Goal: Navigation & Orientation: Find specific page/section

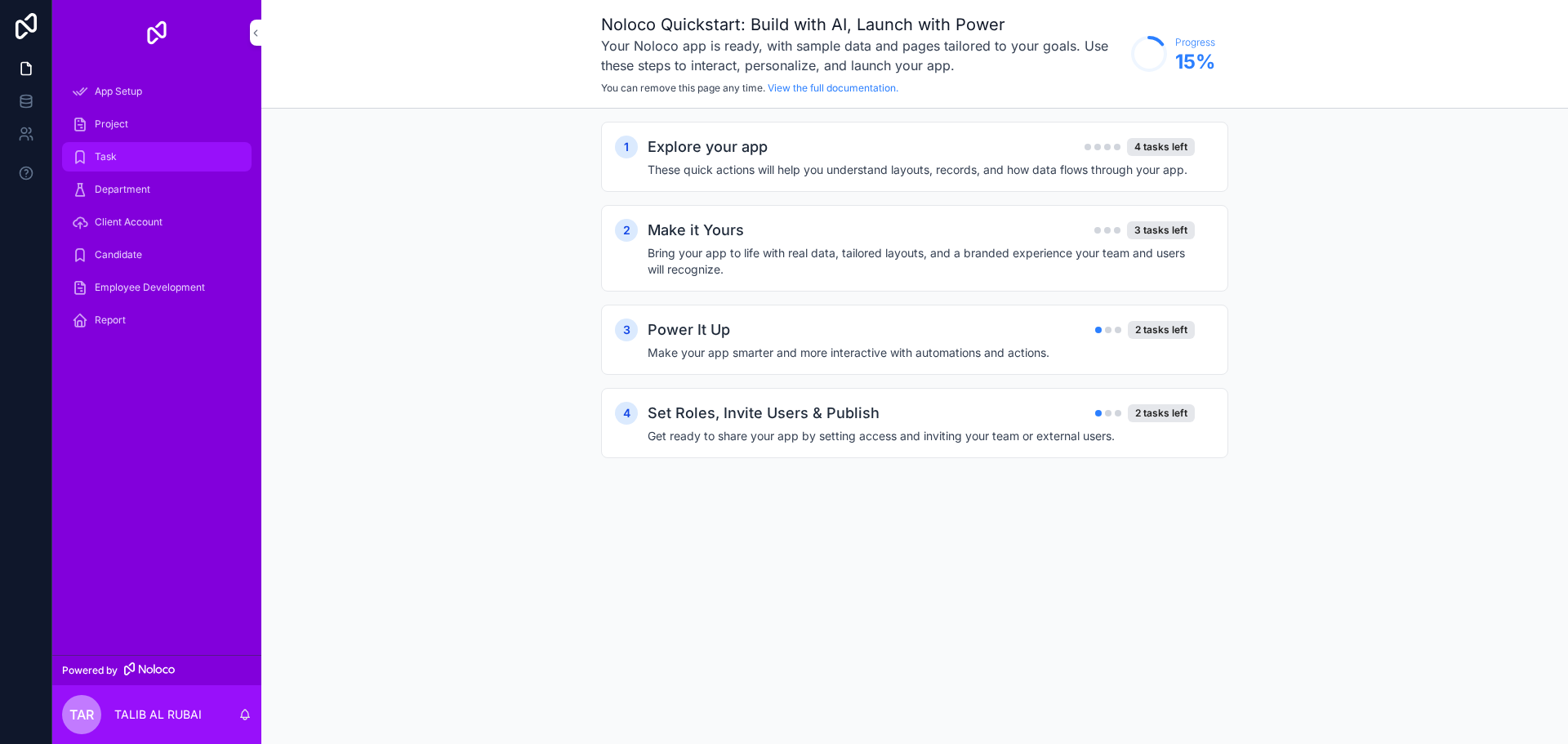
click at [131, 145] on div "Task" at bounding box center [157, 157] width 170 height 27
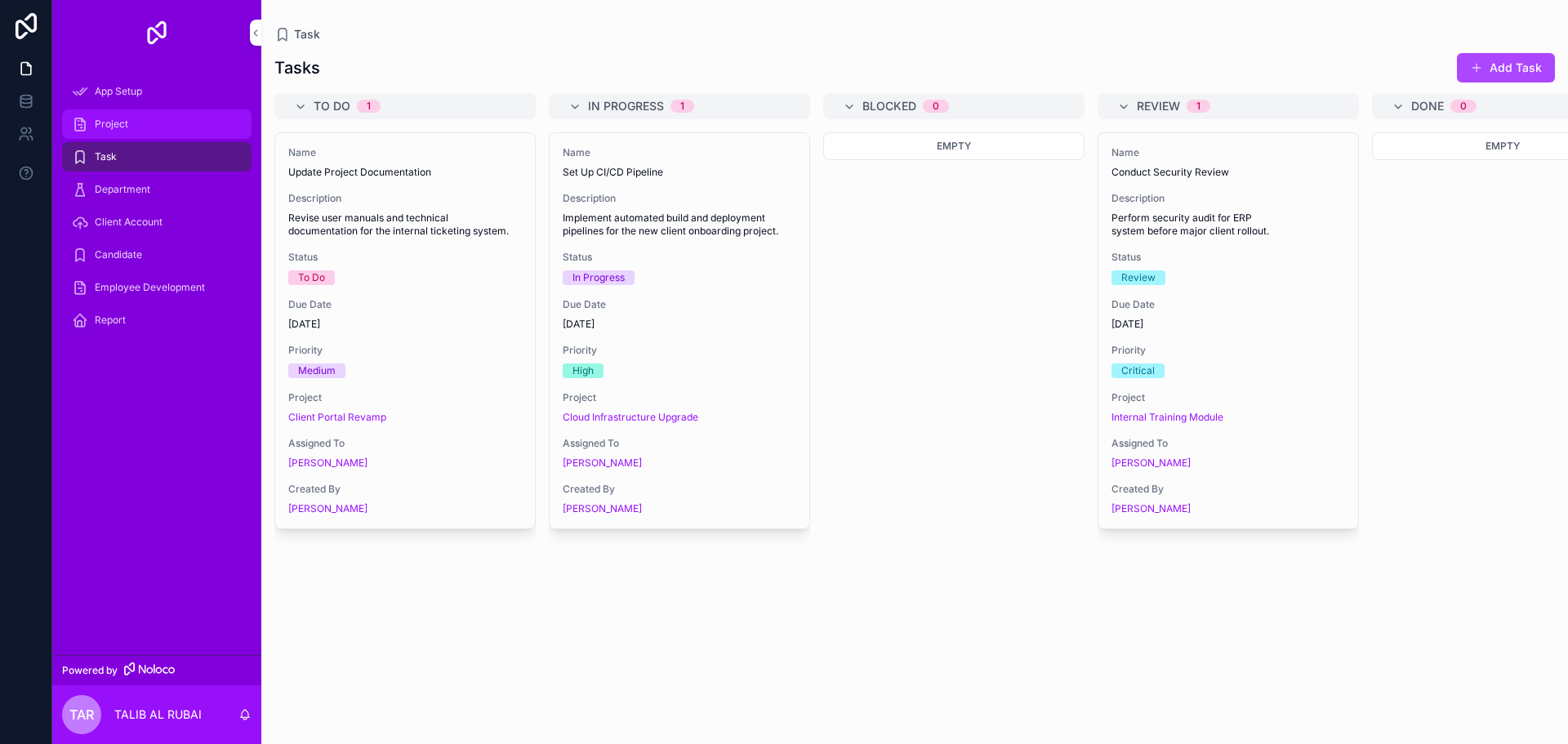
click at [142, 136] on div "Project" at bounding box center [157, 124] width 170 height 27
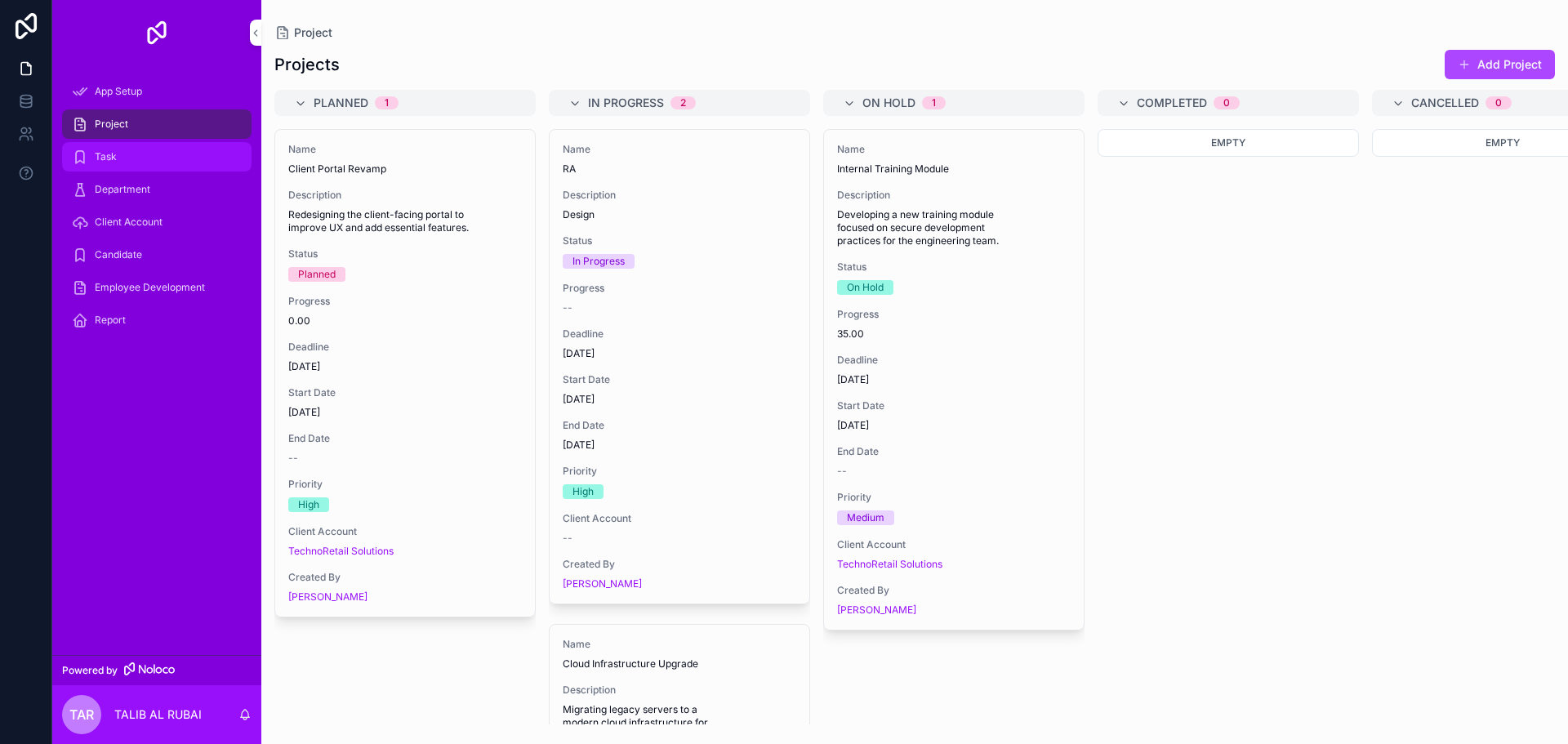
click at [143, 154] on div "Task" at bounding box center [157, 157] width 170 height 27
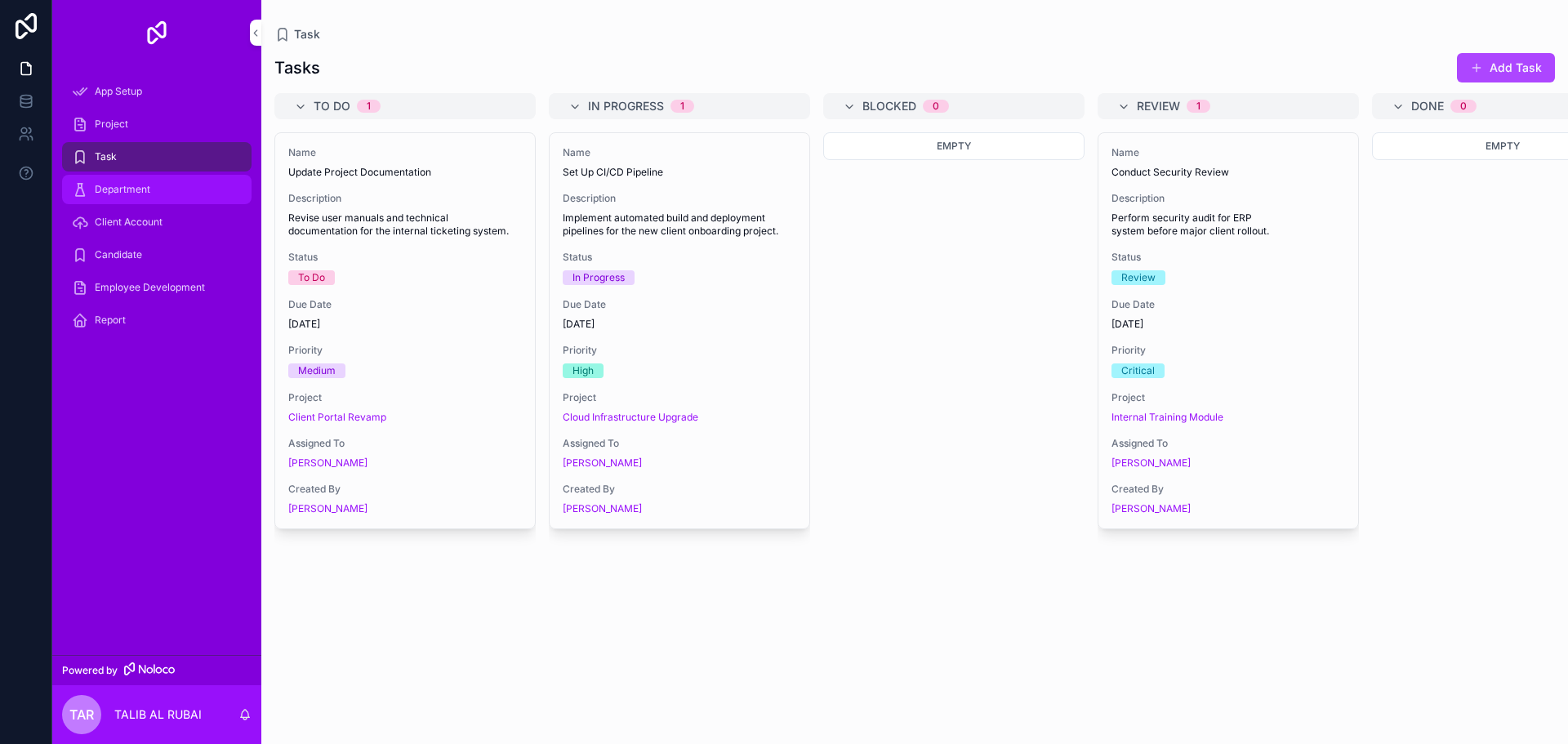
click at [158, 196] on div "Department" at bounding box center [157, 190] width 170 height 27
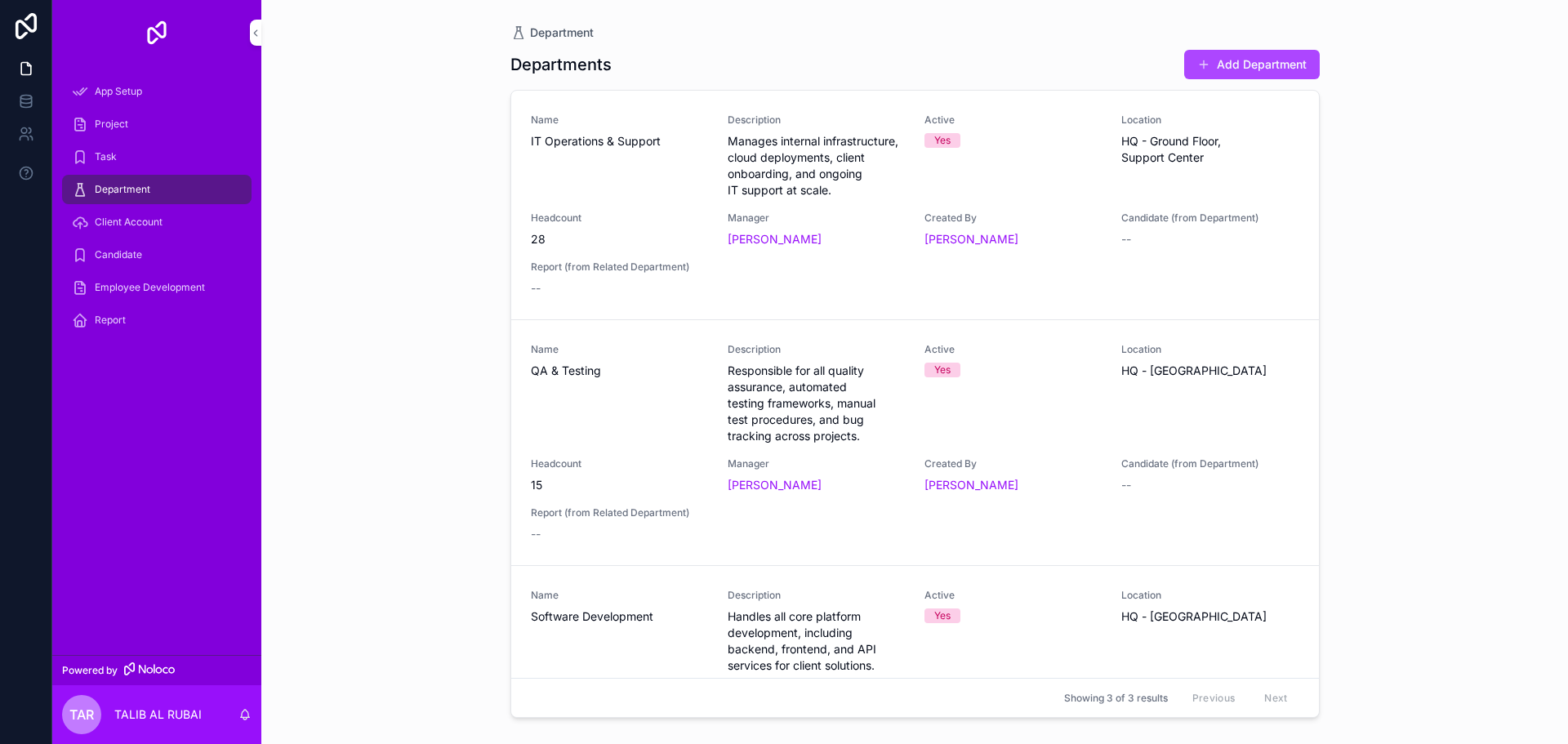
click at [682, 201] on div "Name IT Operations & Support Description Manages internal infrastructure, cloud…" at bounding box center [915, 205] width 769 height 183
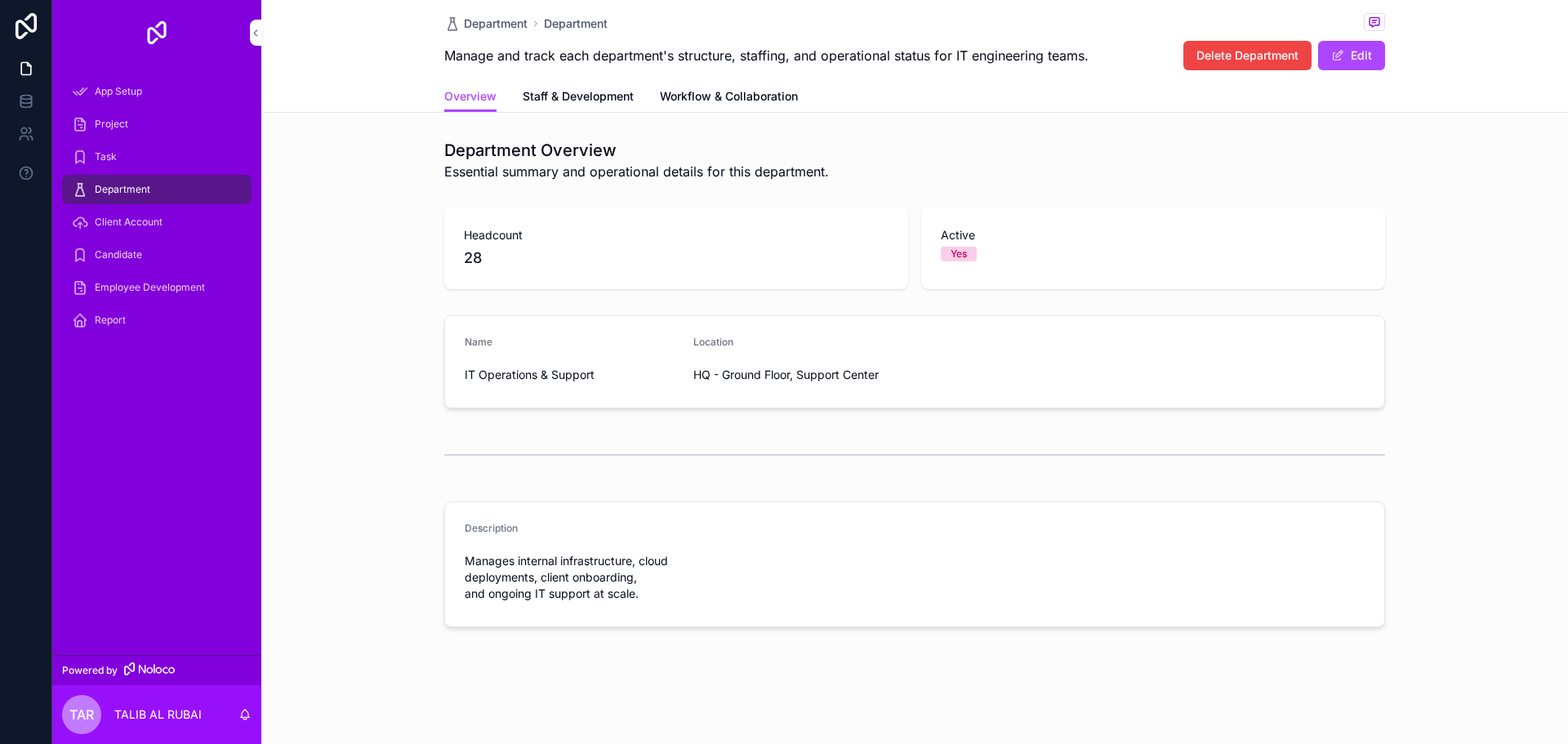
click at [592, 97] on span "Staff & Development" at bounding box center [577, 97] width 111 height 16
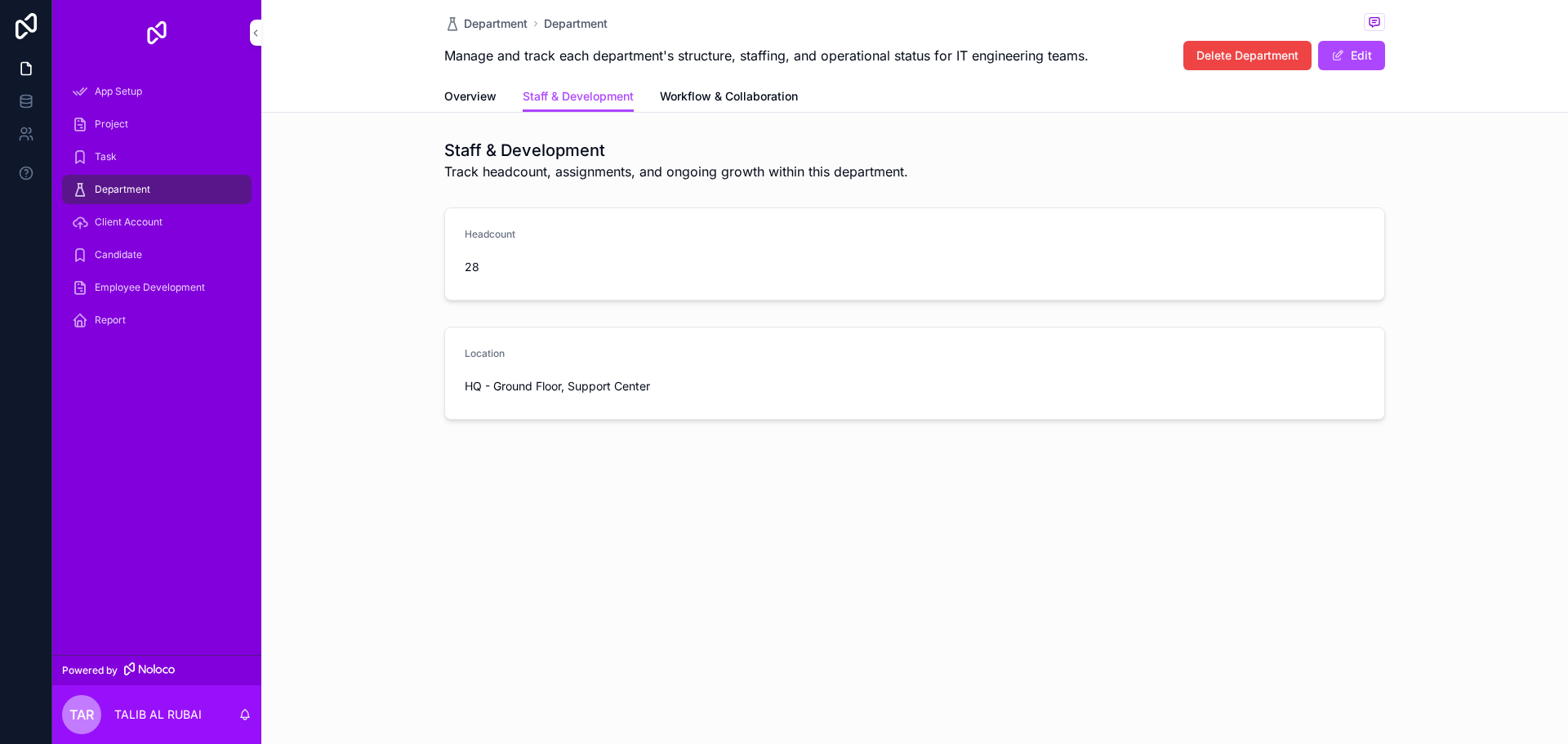
click at [486, 98] on span "Overview" at bounding box center [470, 97] width 52 height 16
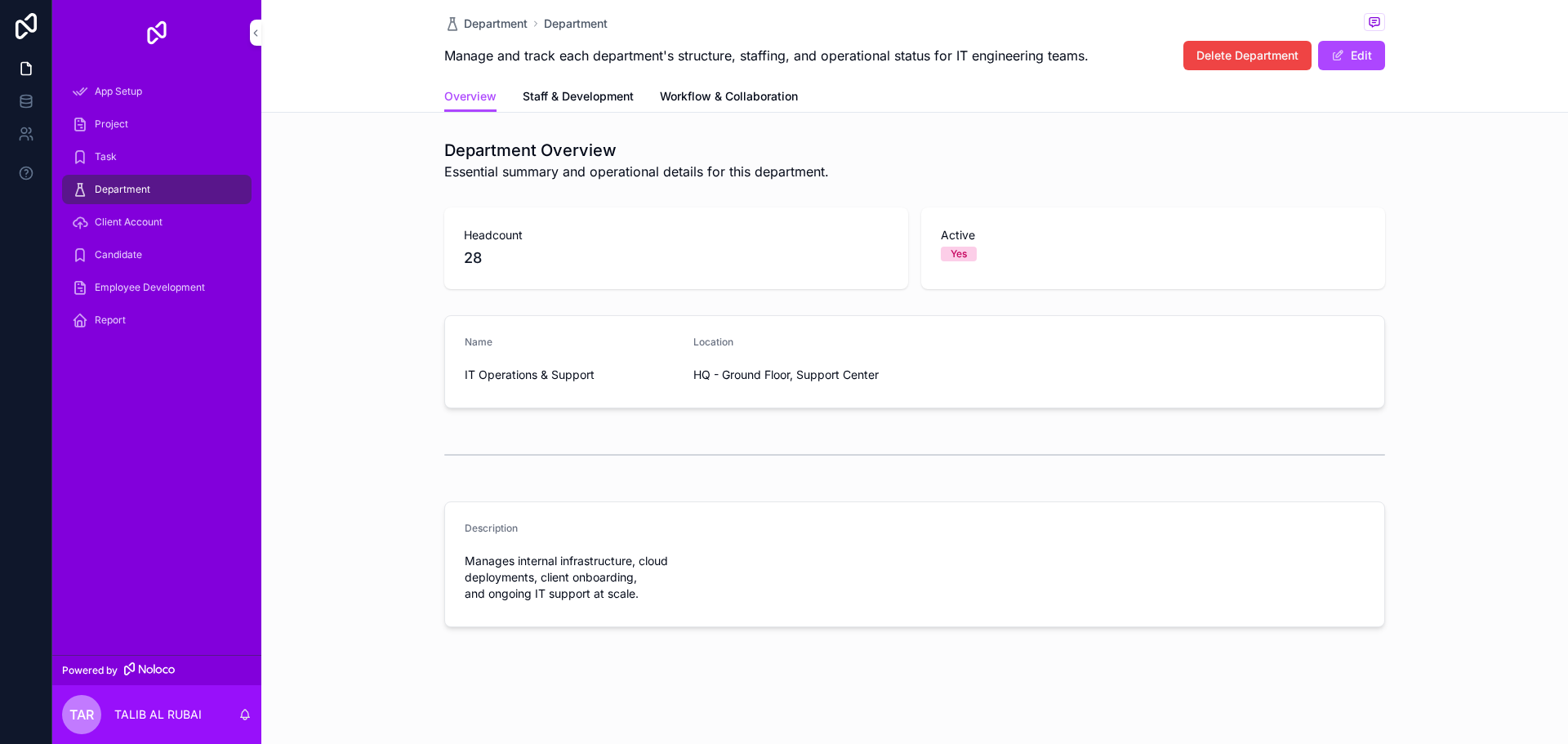
click at [673, 97] on span "Workflow & Collaboration" at bounding box center [729, 97] width 138 height 16
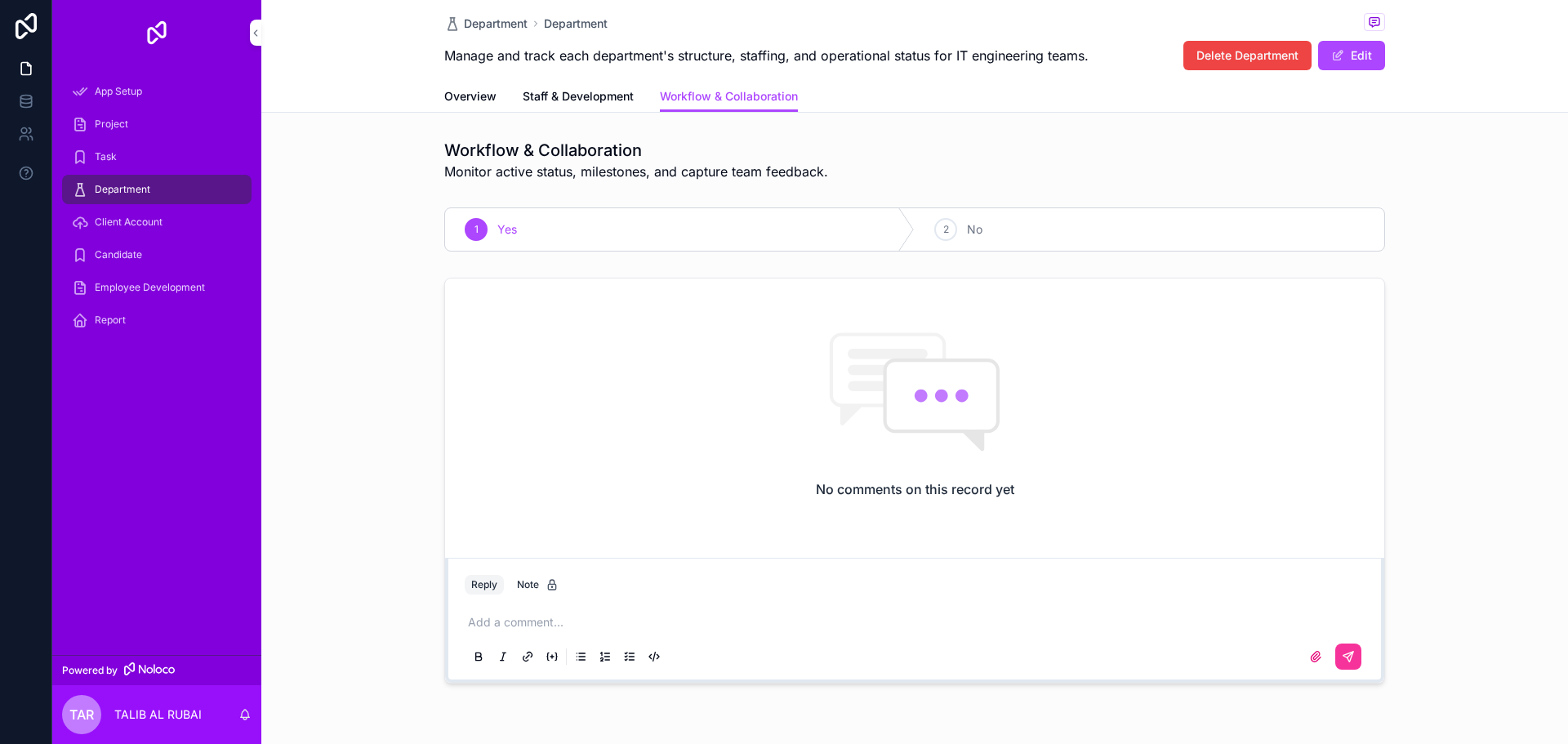
click at [487, 97] on span "Overview" at bounding box center [470, 97] width 52 height 16
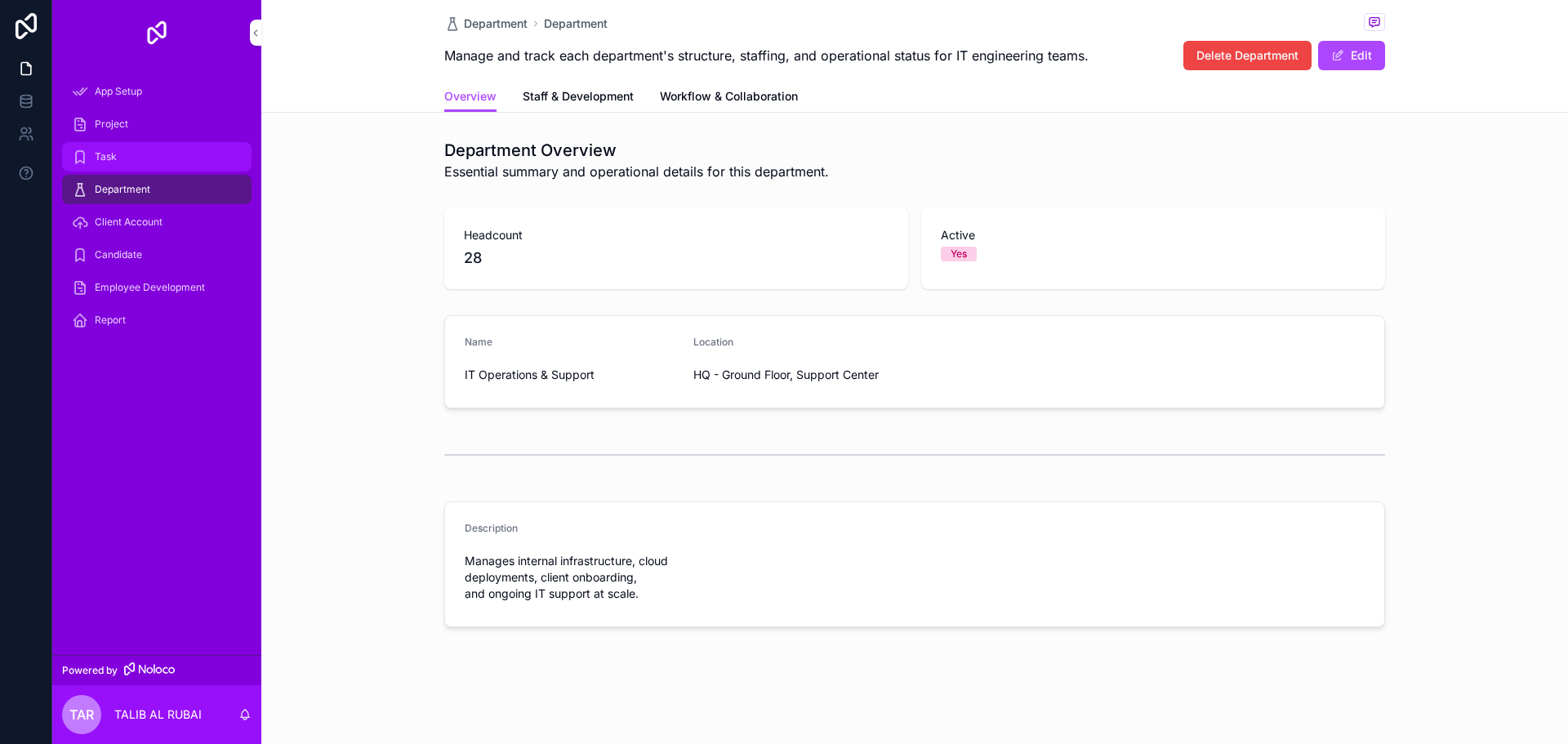
click at [133, 153] on div "Task" at bounding box center [157, 157] width 170 height 27
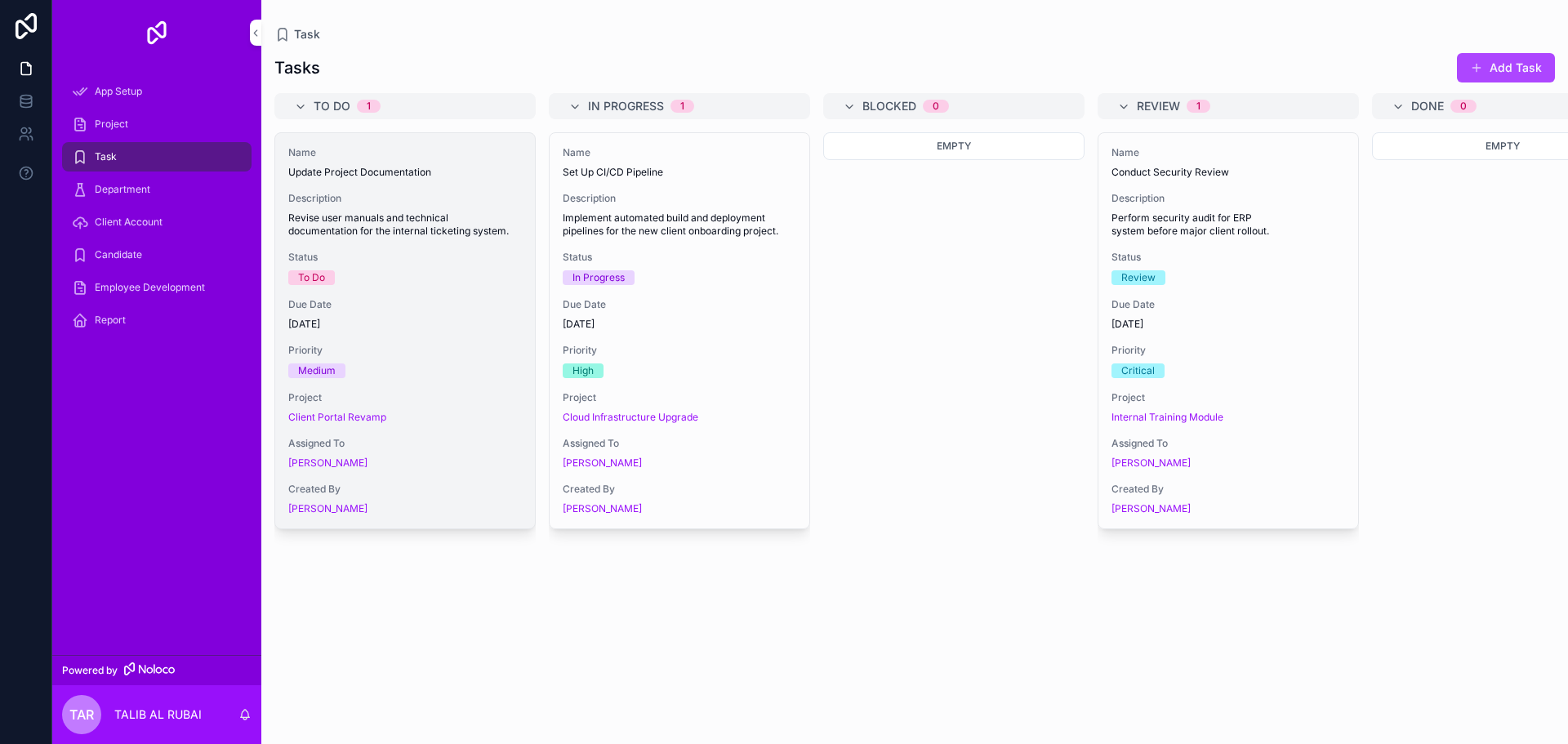
click at [466, 199] on span "Description" at bounding box center [406, 198] width 234 height 13
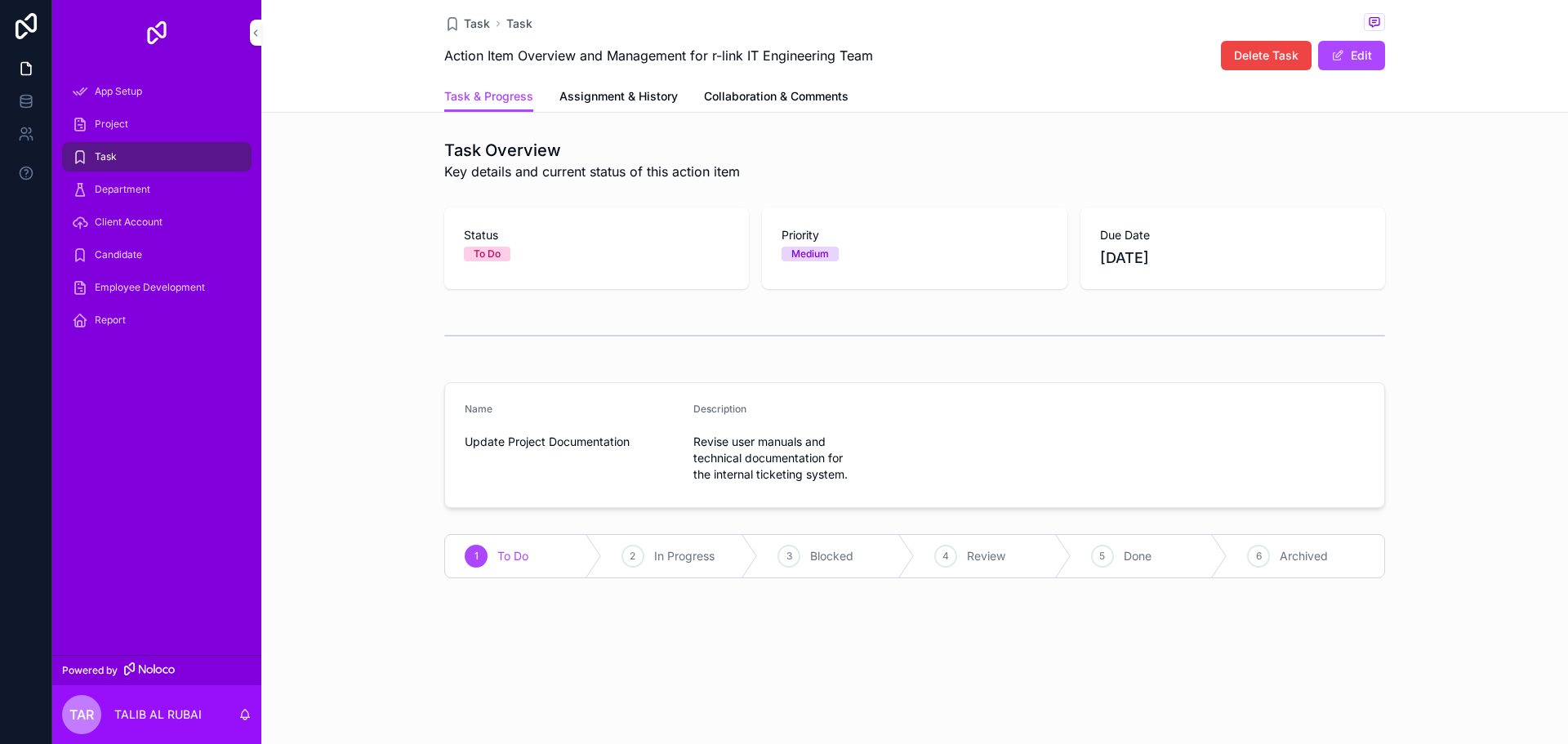
click at [603, 93] on span "Assignment & History" at bounding box center [619, 97] width 119 height 16
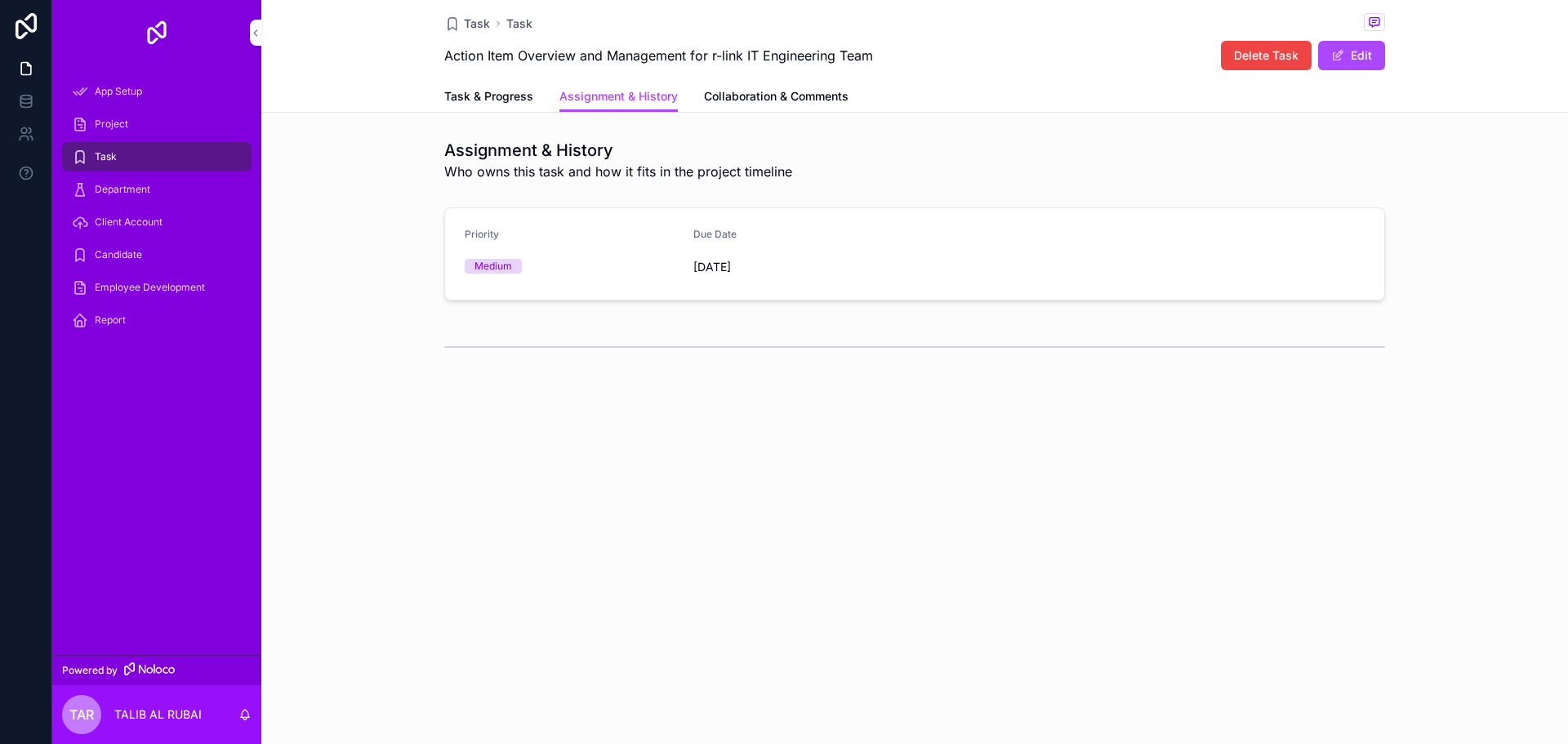
click at [730, 92] on span "Collaboration & Comments" at bounding box center [776, 97] width 144 height 16
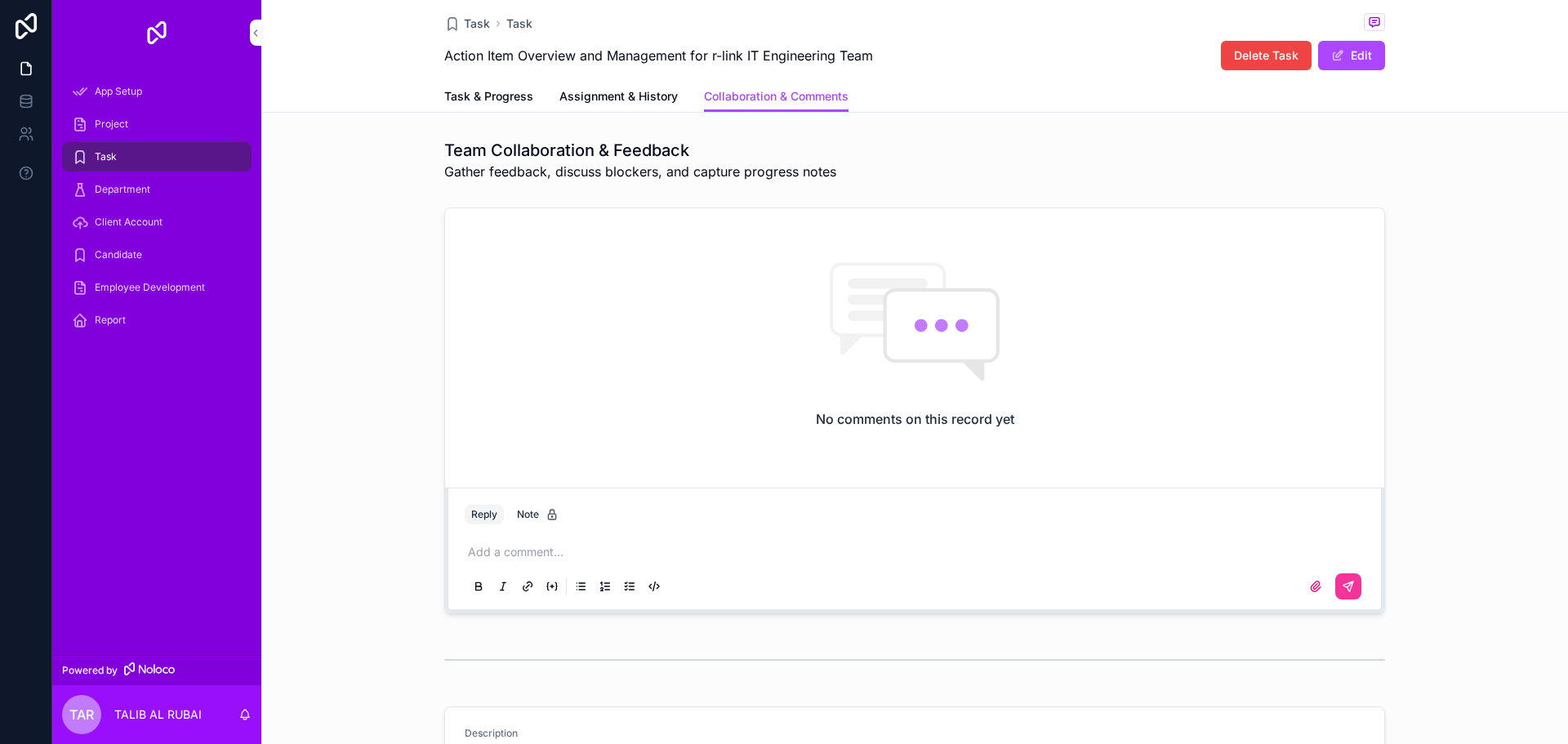
click at [472, 91] on span "Task & Progress" at bounding box center [489, 97] width 89 height 16
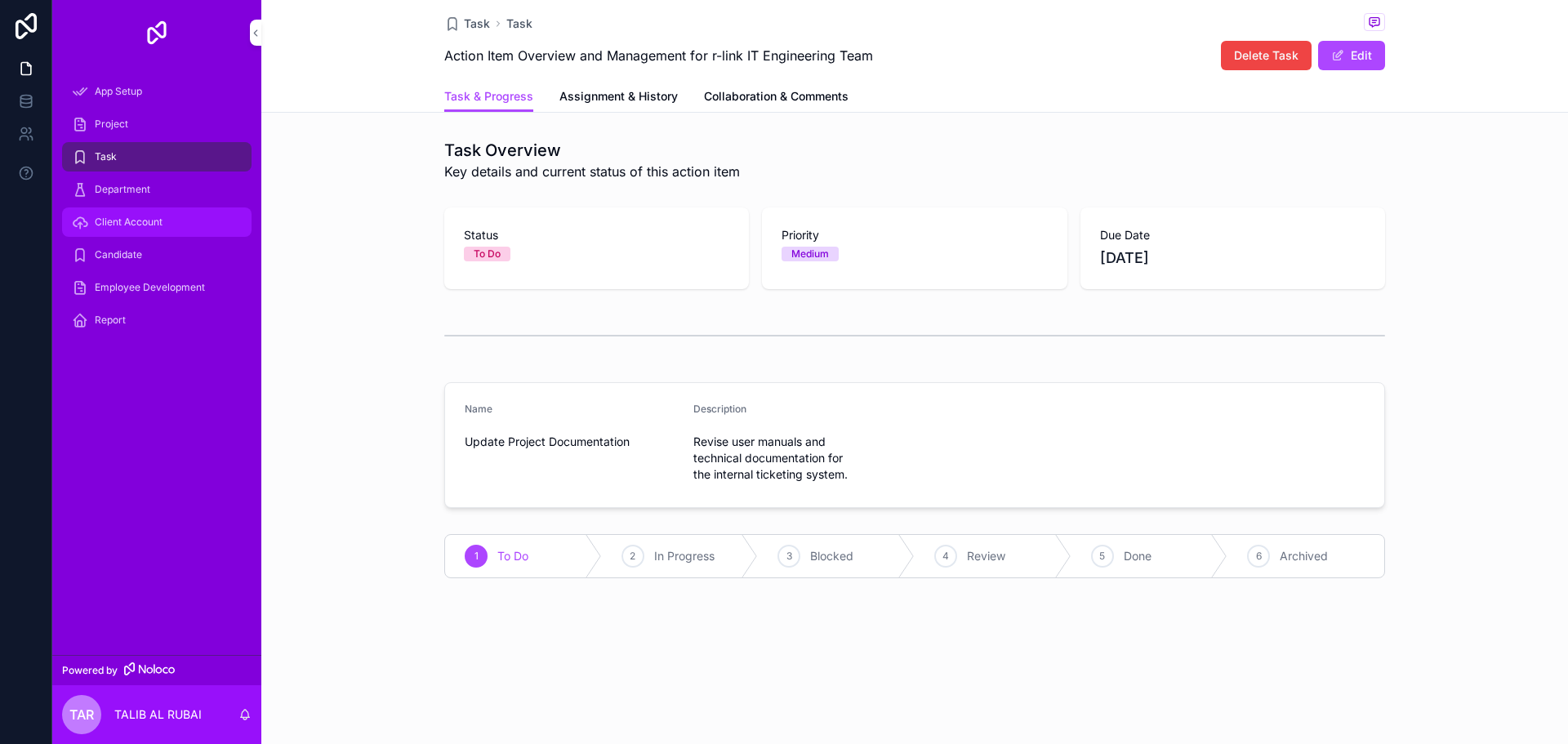
click at [196, 229] on div "Client Account" at bounding box center [157, 222] width 170 height 27
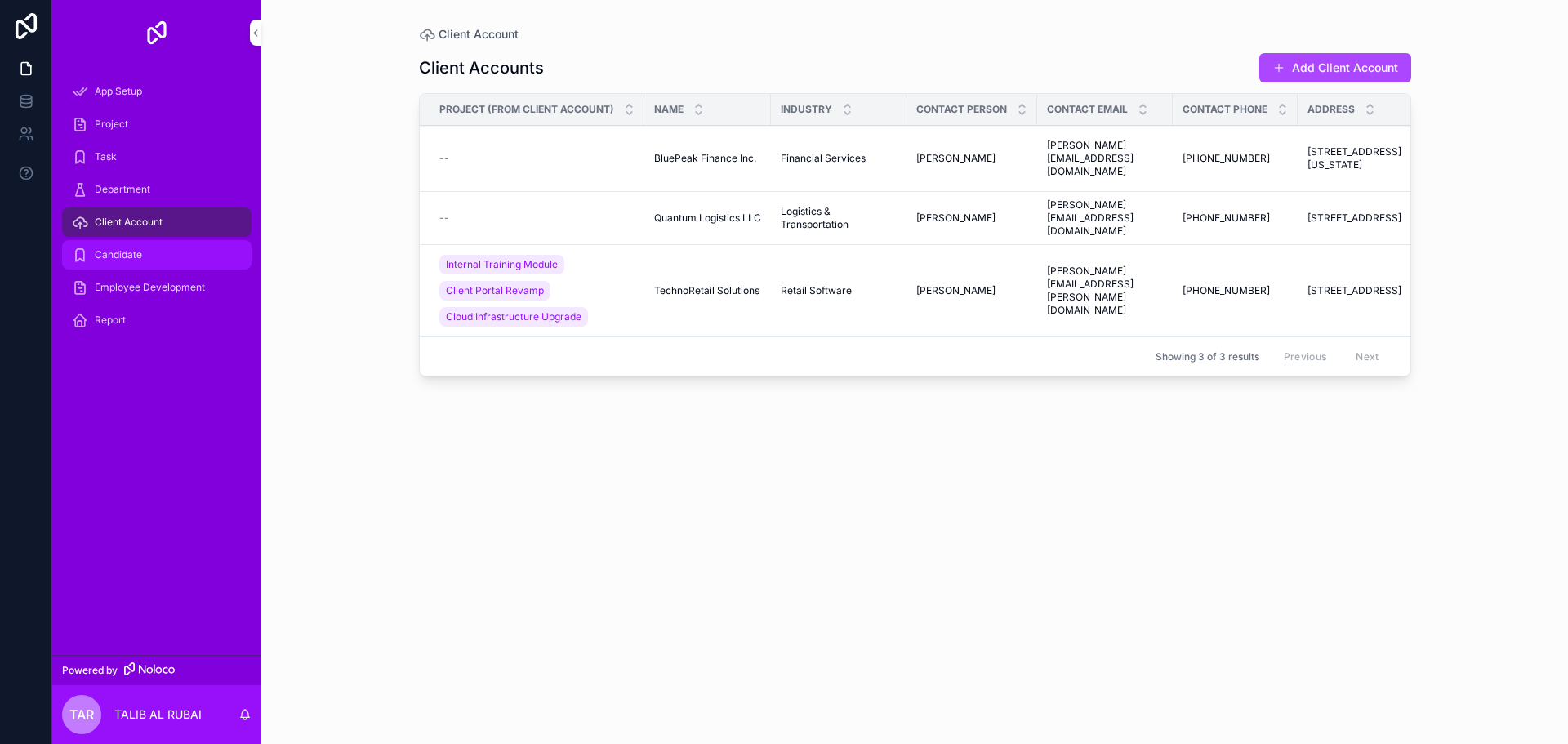
click at [183, 252] on div "Candidate" at bounding box center [157, 255] width 170 height 27
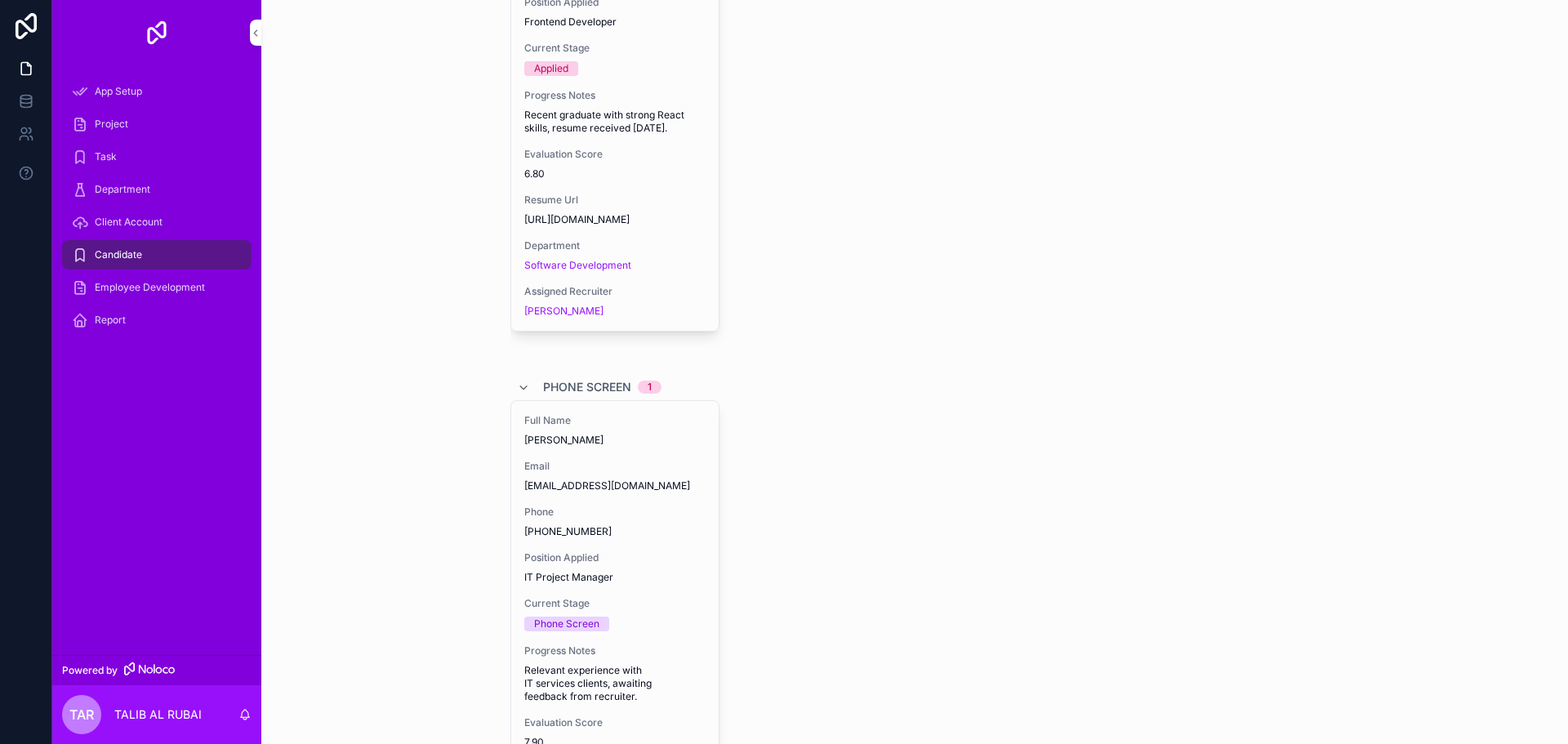
scroll to position [29, 0]
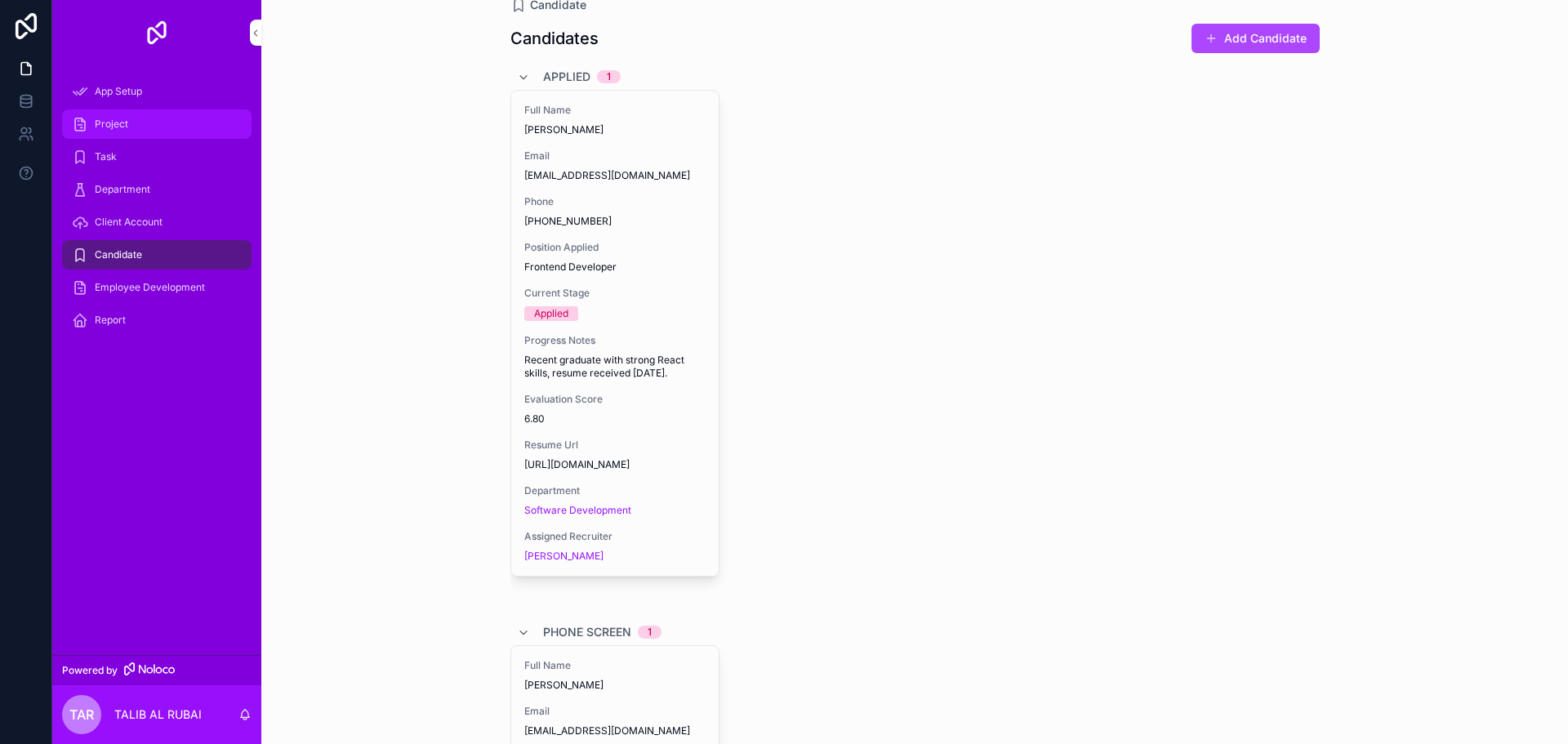
click at [145, 111] on link "Project" at bounding box center [157, 124] width 189 height 29
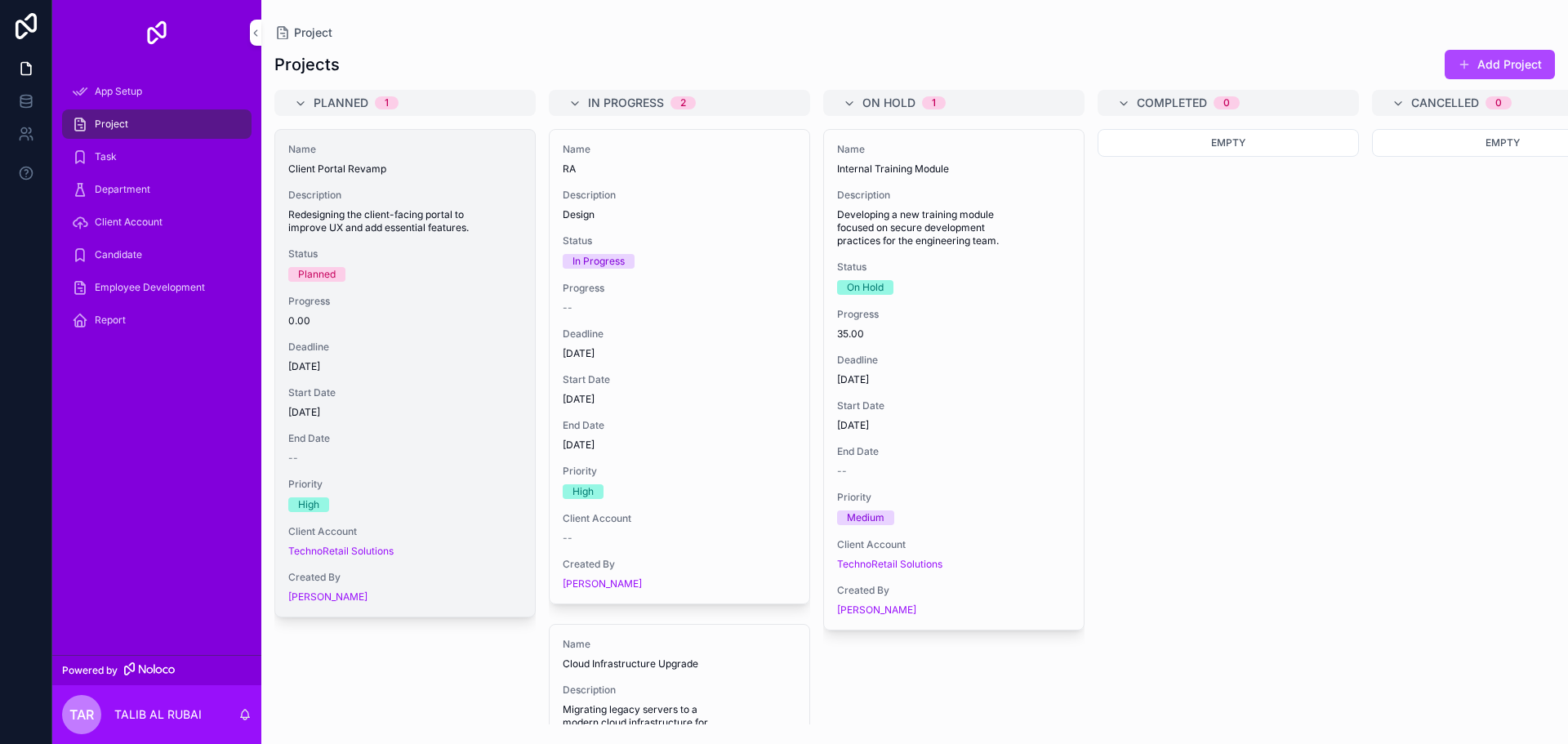
click at [484, 260] on div "Status Planned" at bounding box center [406, 264] width 234 height 35
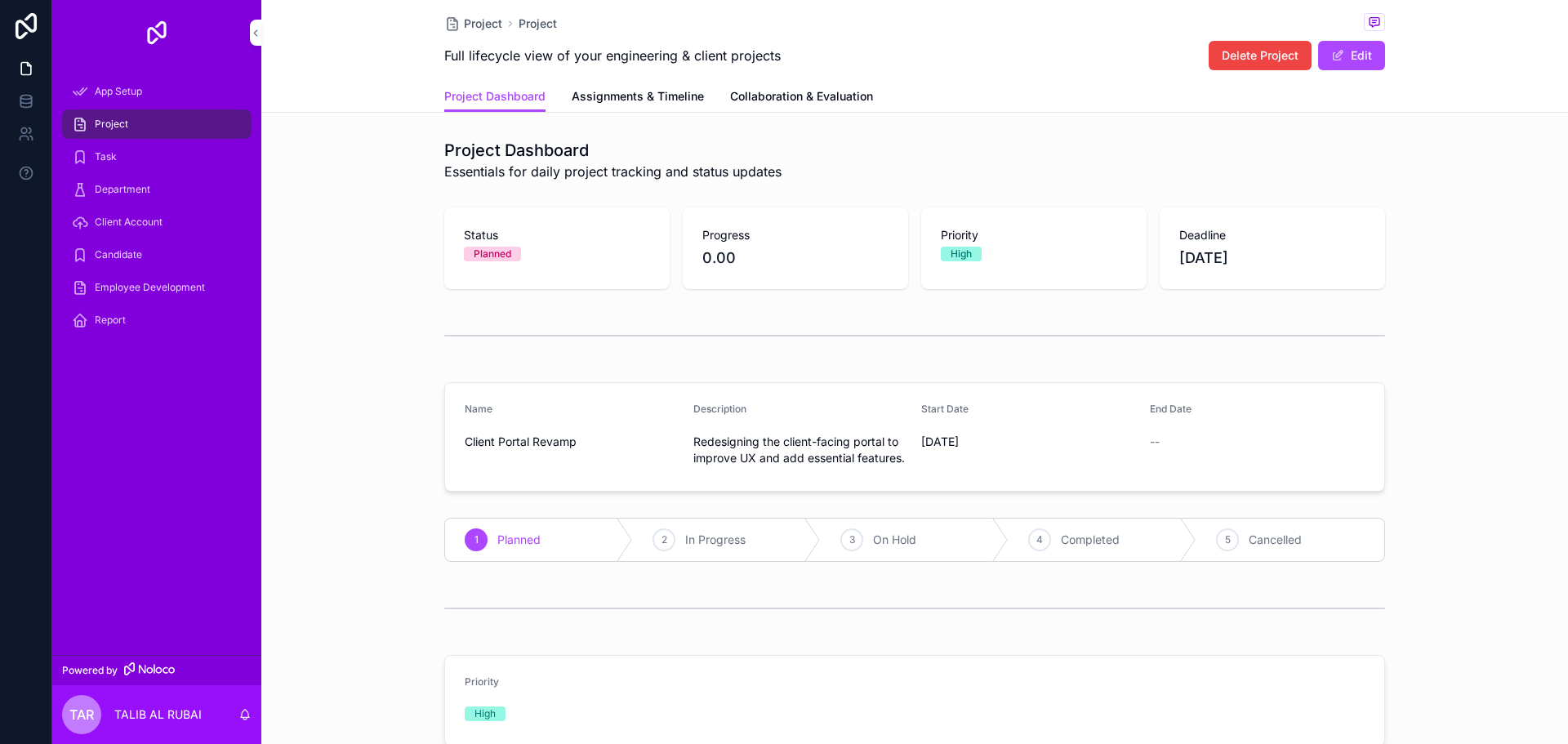
click at [638, 100] on span "Assignments & Timeline" at bounding box center [637, 97] width 132 height 16
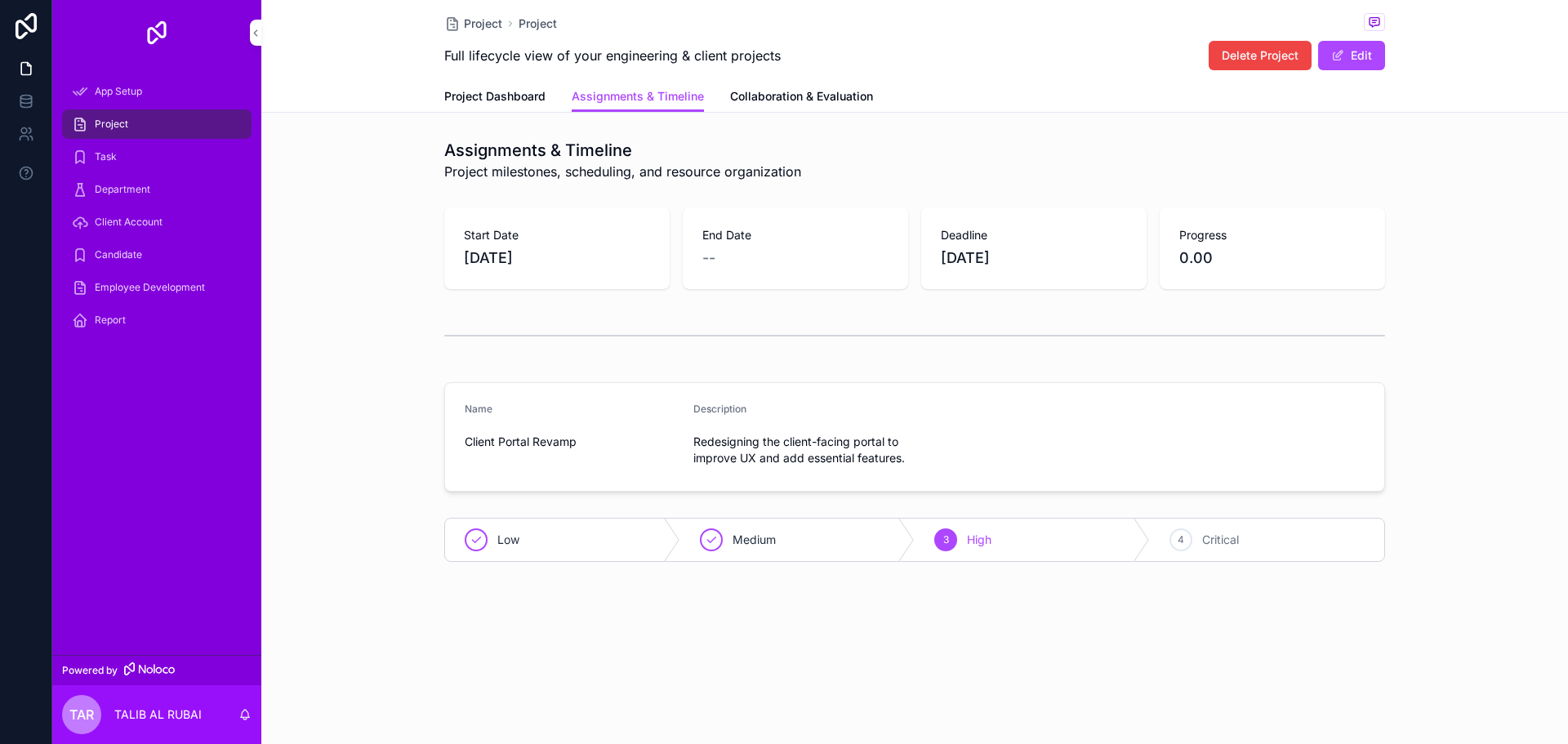
click at [530, 103] on span "Project Dashboard" at bounding box center [495, 97] width 101 height 16
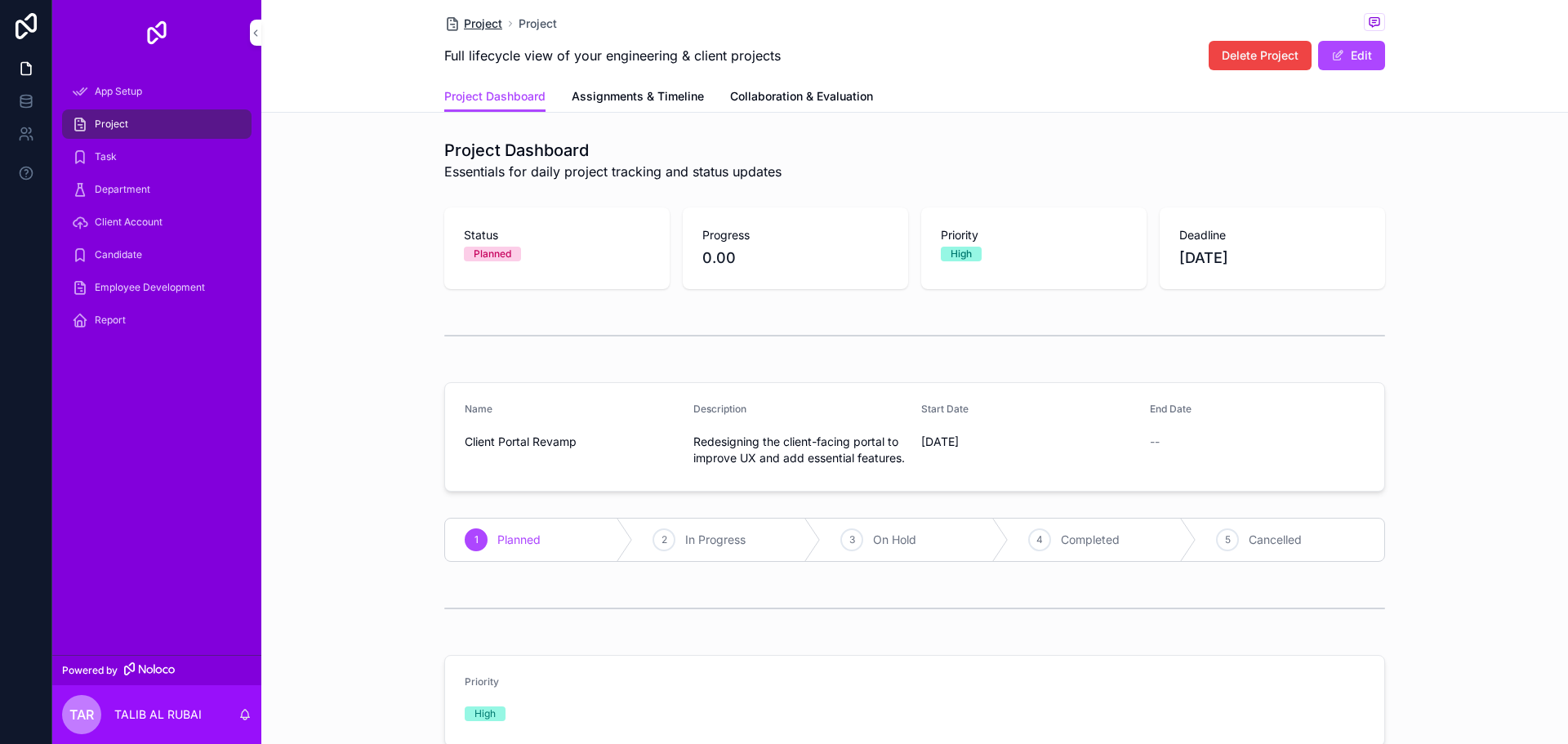
click at [492, 21] on span "Project" at bounding box center [483, 24] width 38 height 16
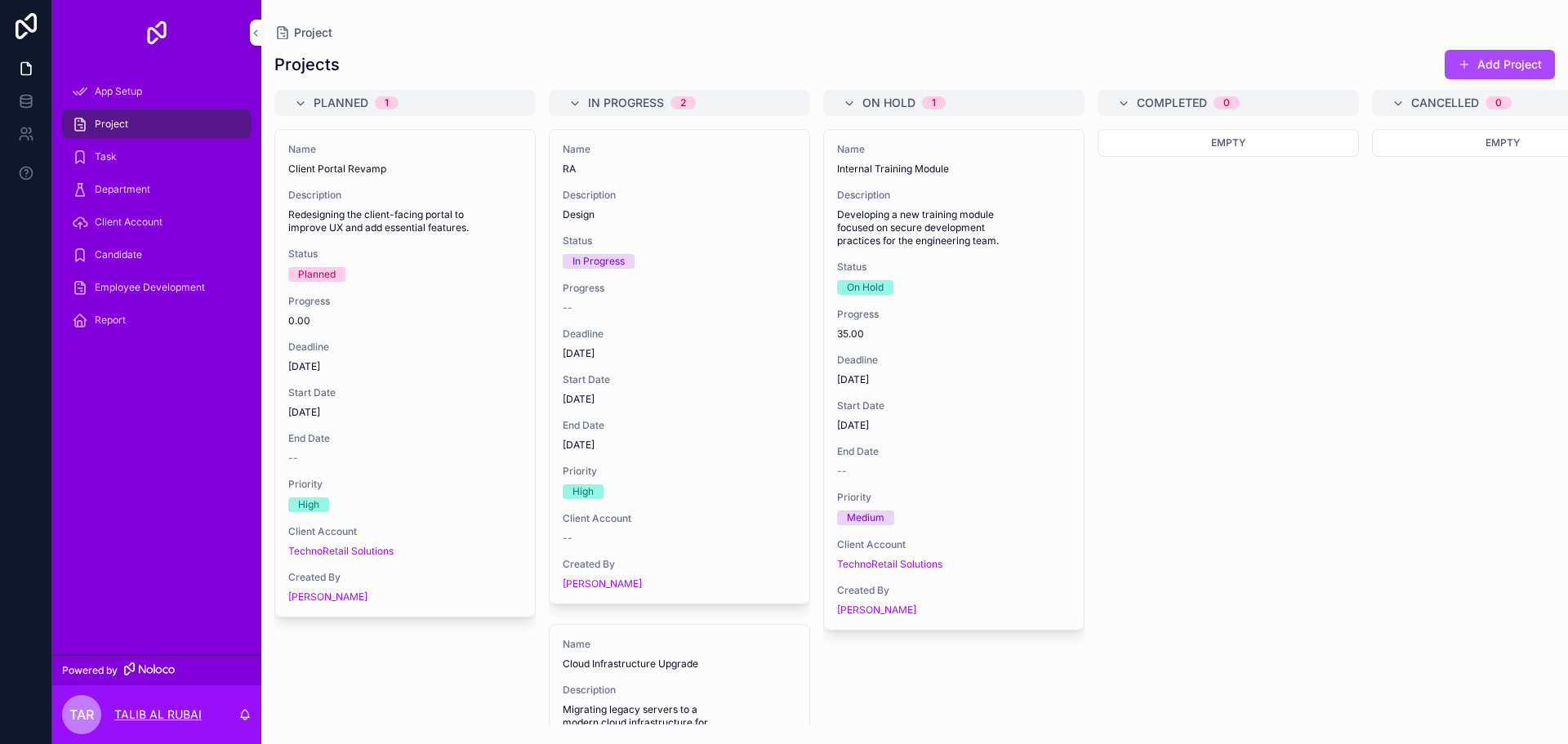
click at [135, 720] on p "TALIB AL RUBAI" at bounding box center [158, 715] width 88 height 16
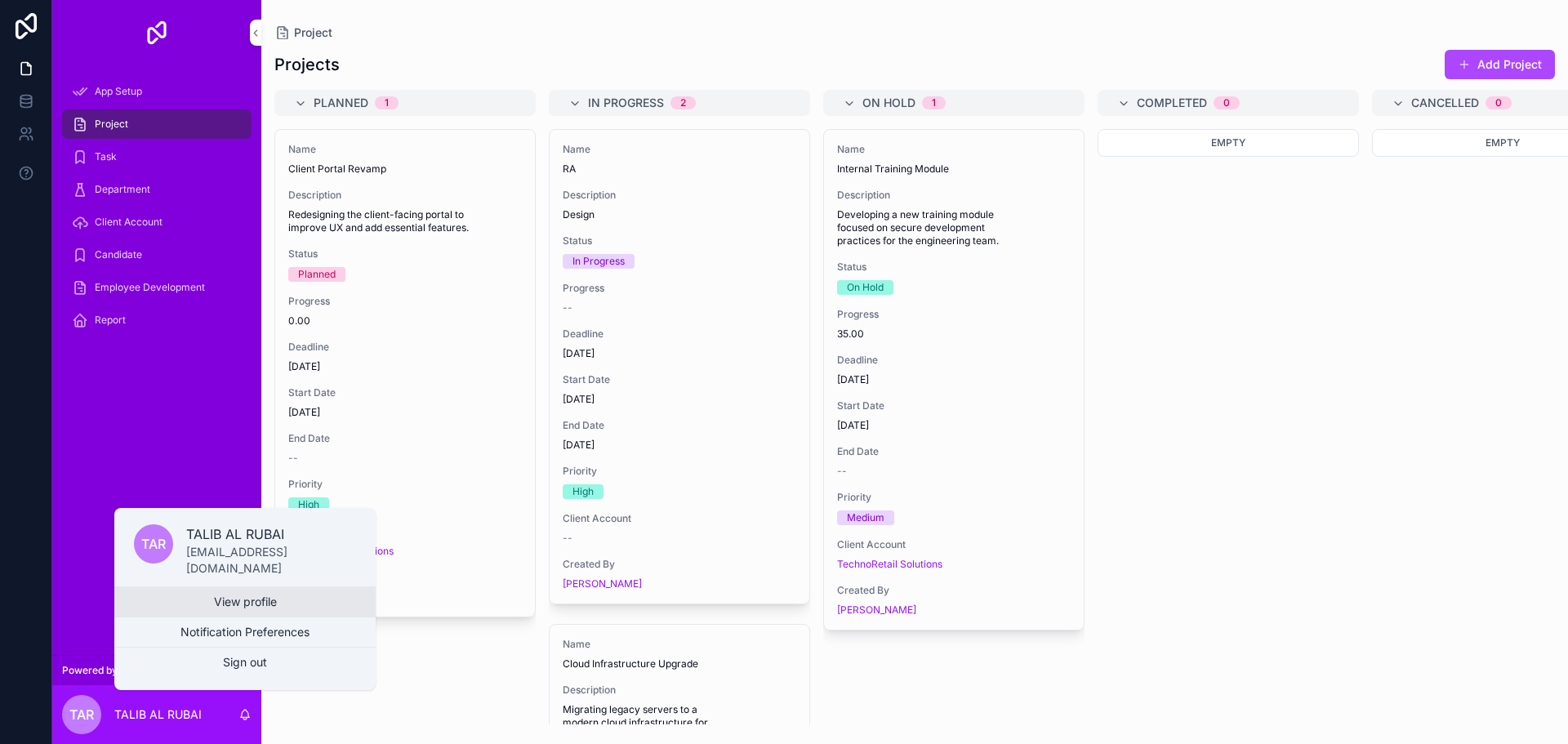
click at [199, 602] on link "View profile" at bounding box center [244, 601] width 261 height 29
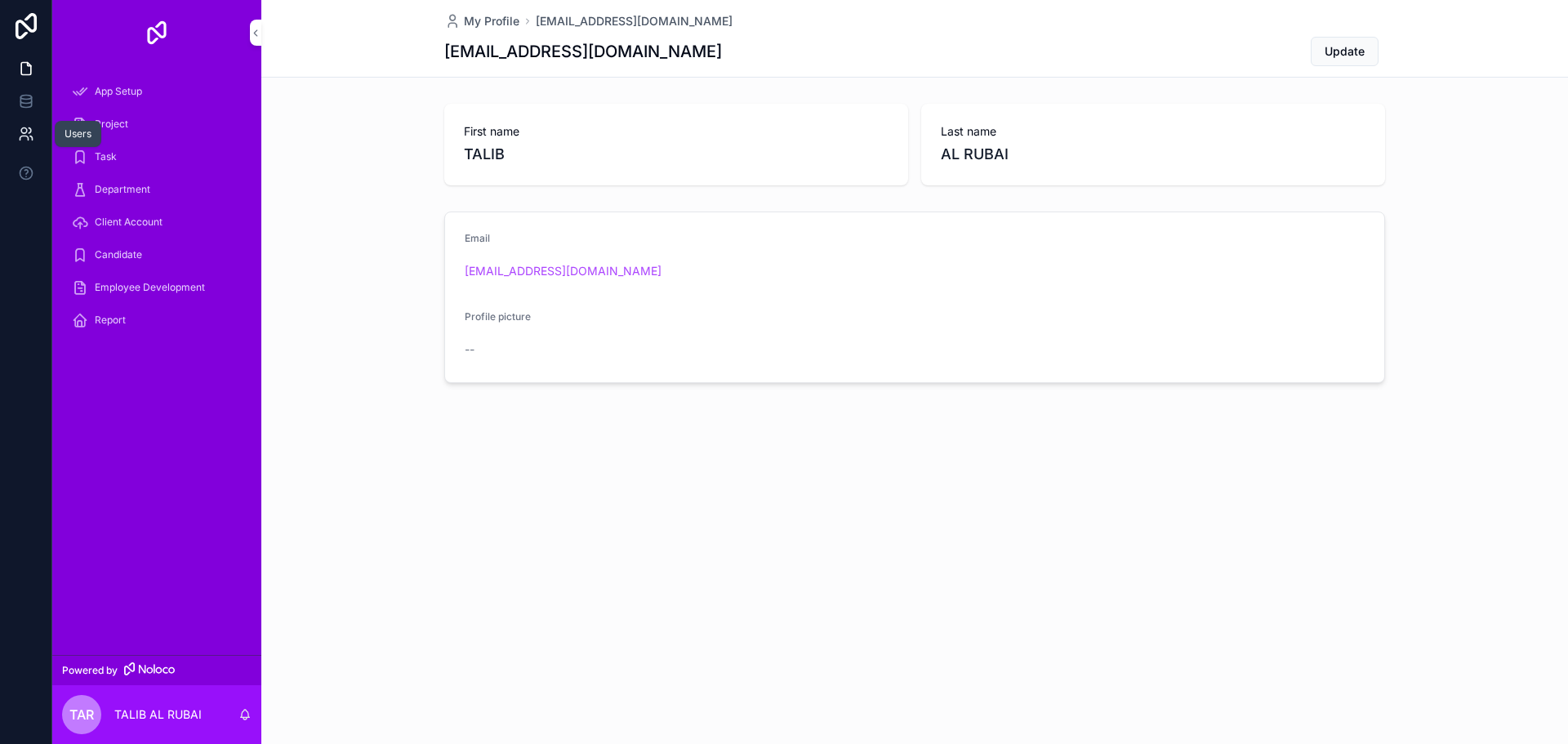
click at [24, 142] on icon at bounding box center [26, 134] width 16 height 16
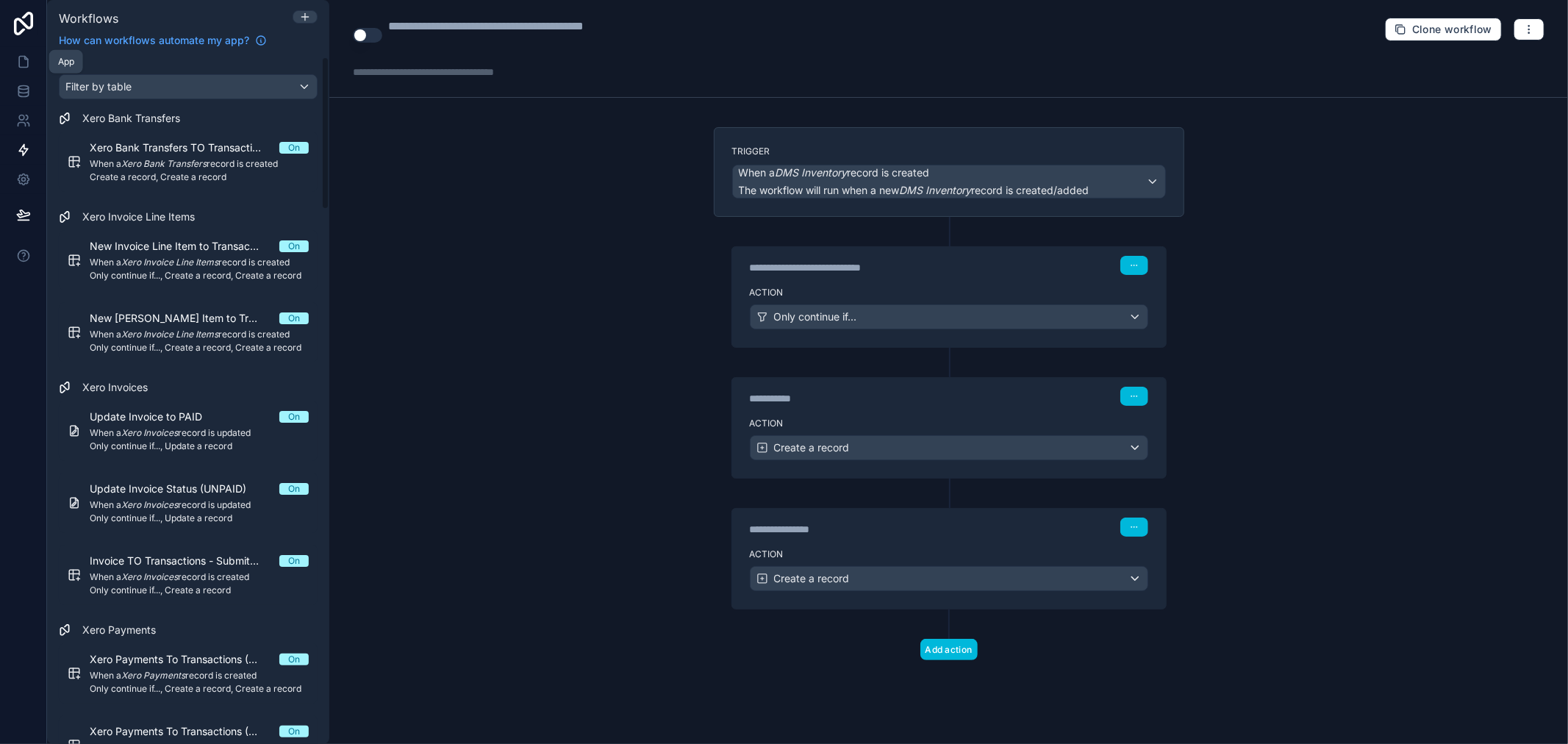
click at [33, 72] on link at bounding box center [23, 61] width 46 height 30
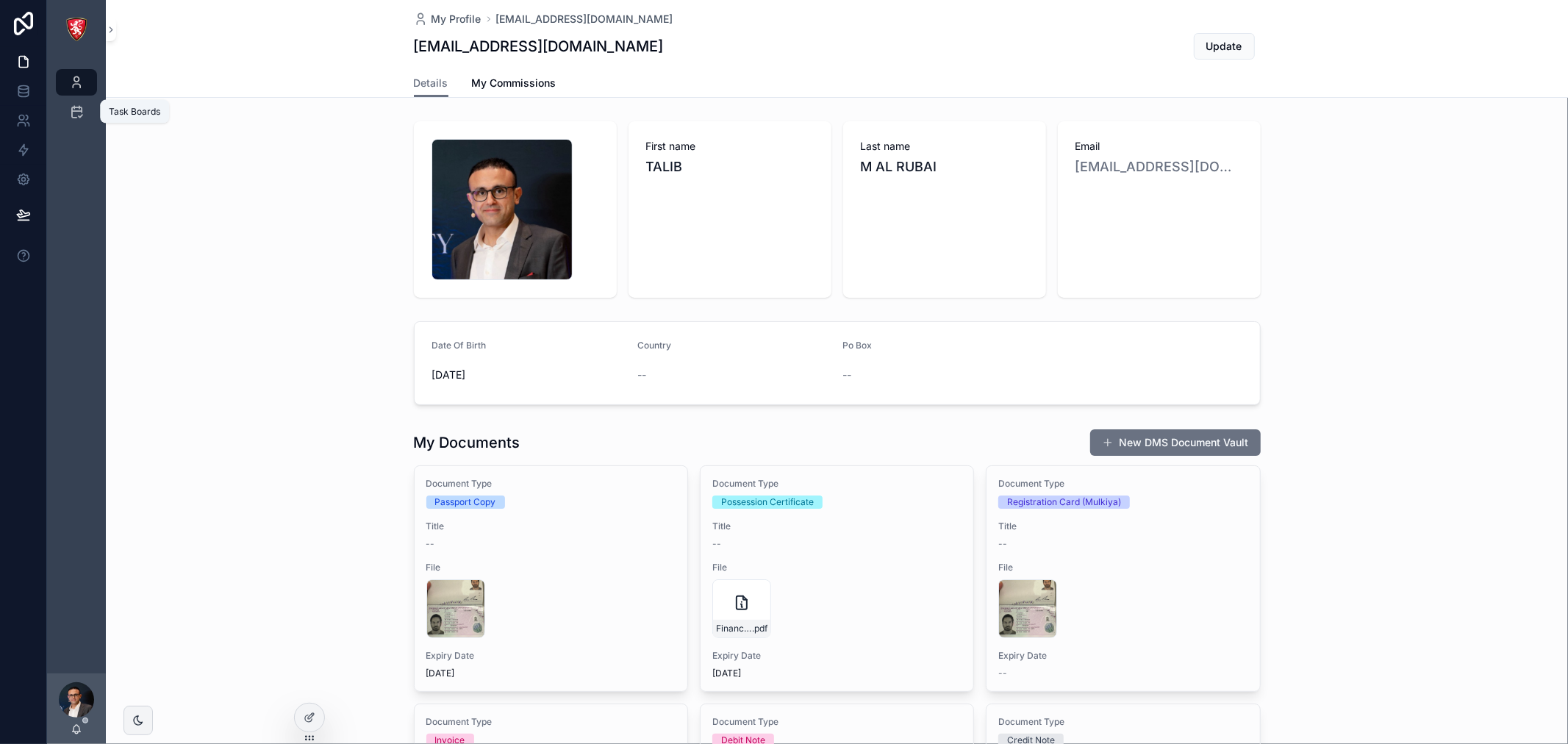
click at [68, 112] on div "Task Boards" at bounding box center [77, 112] width 24 height 24
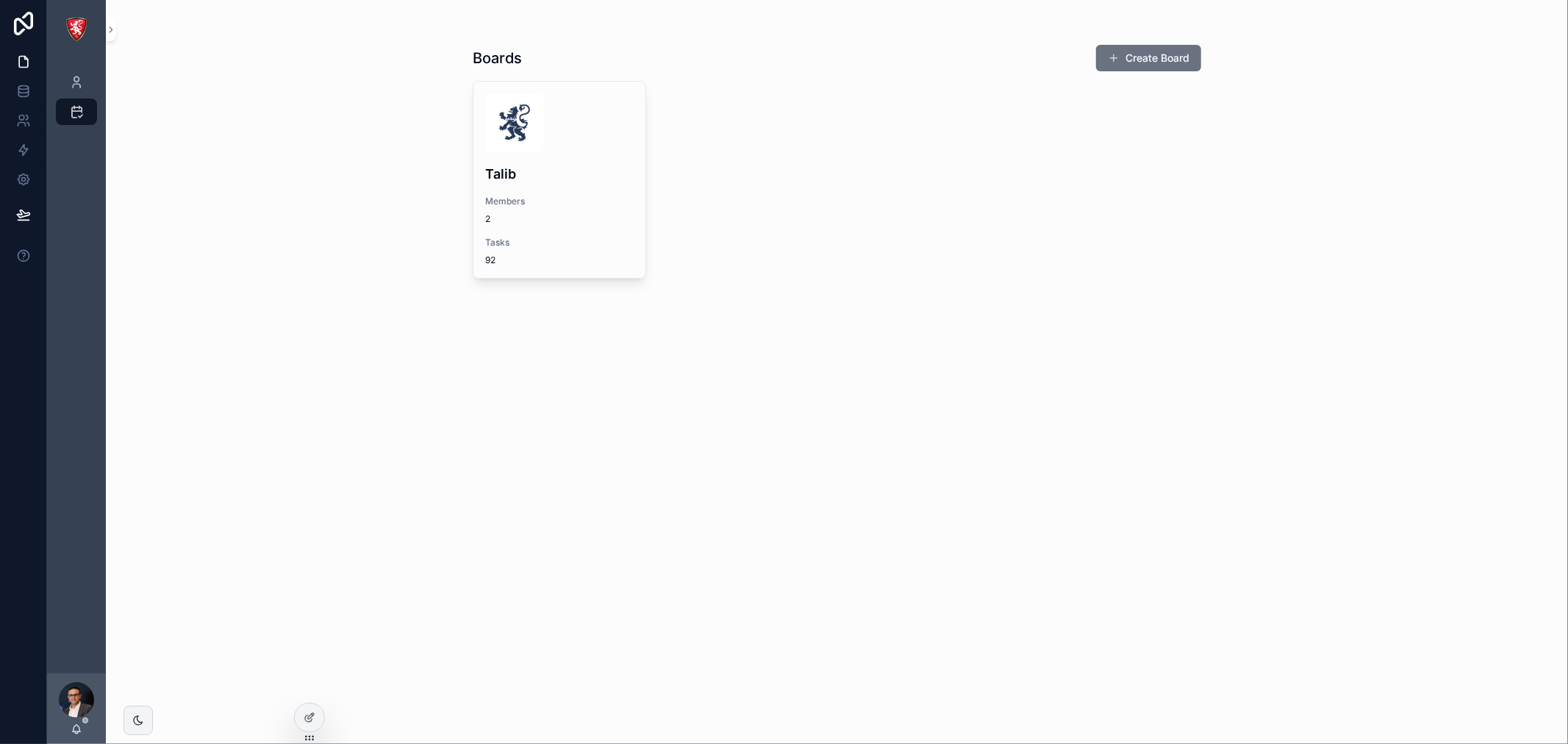
click at [552, 167] on h4 "Talib" at bounding box center [560, 174] width 148 height 20
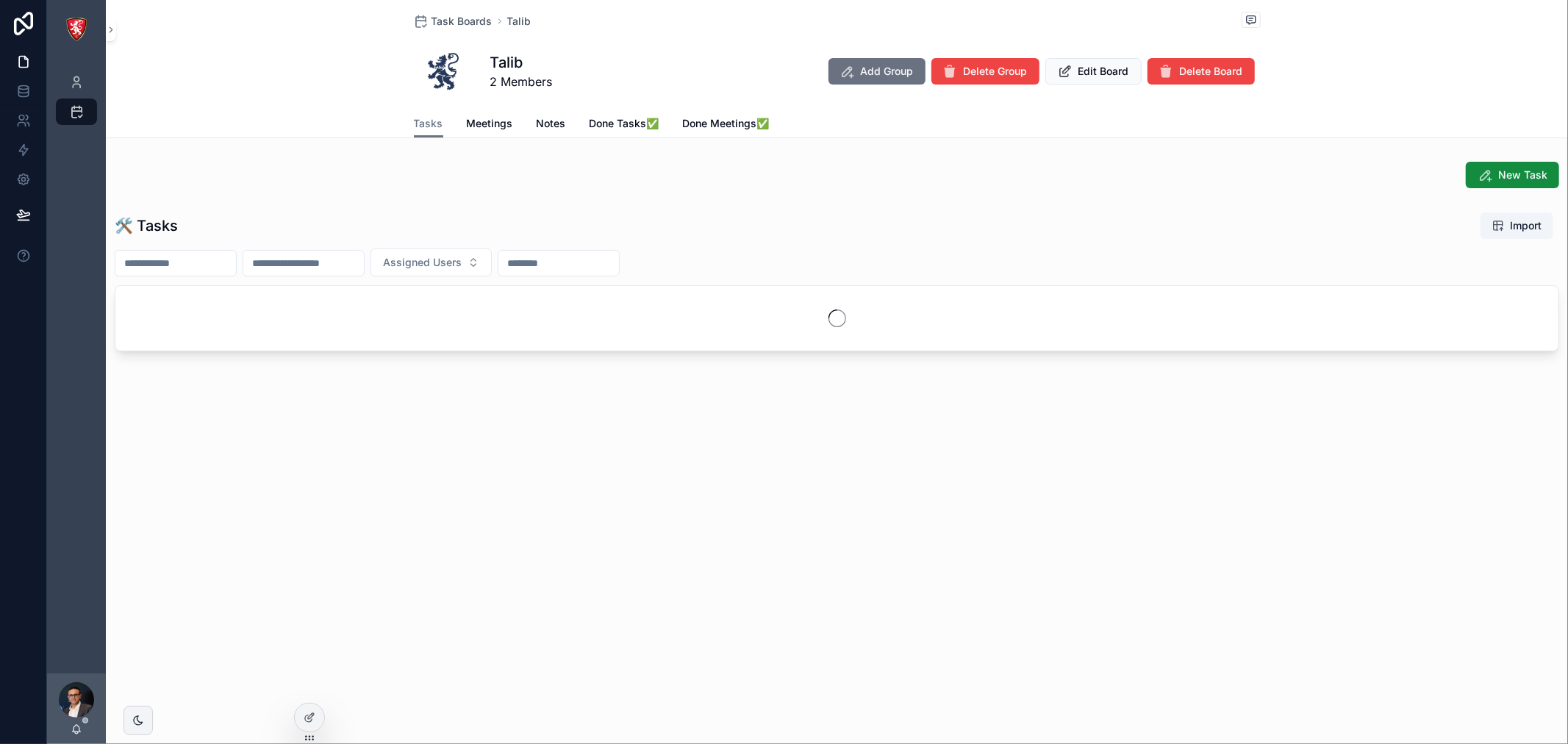
click at [480, 112] on link "Meetings" at bounding box center [490, 124] width 46 height 30
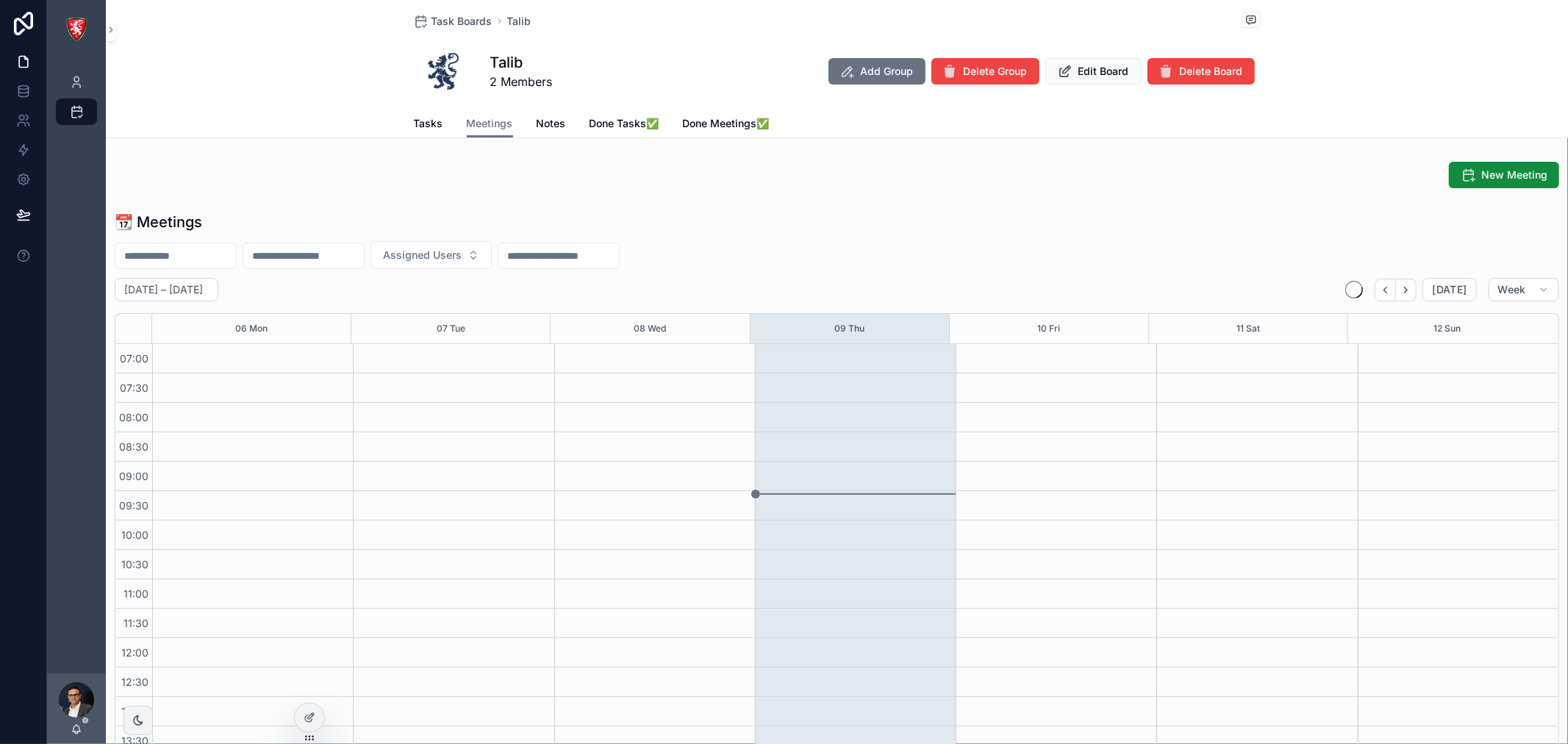
scroll to position [411, 0]
click at [493, 131] on link "Meetings" at bounding box center [490, 124] width 46 height 28
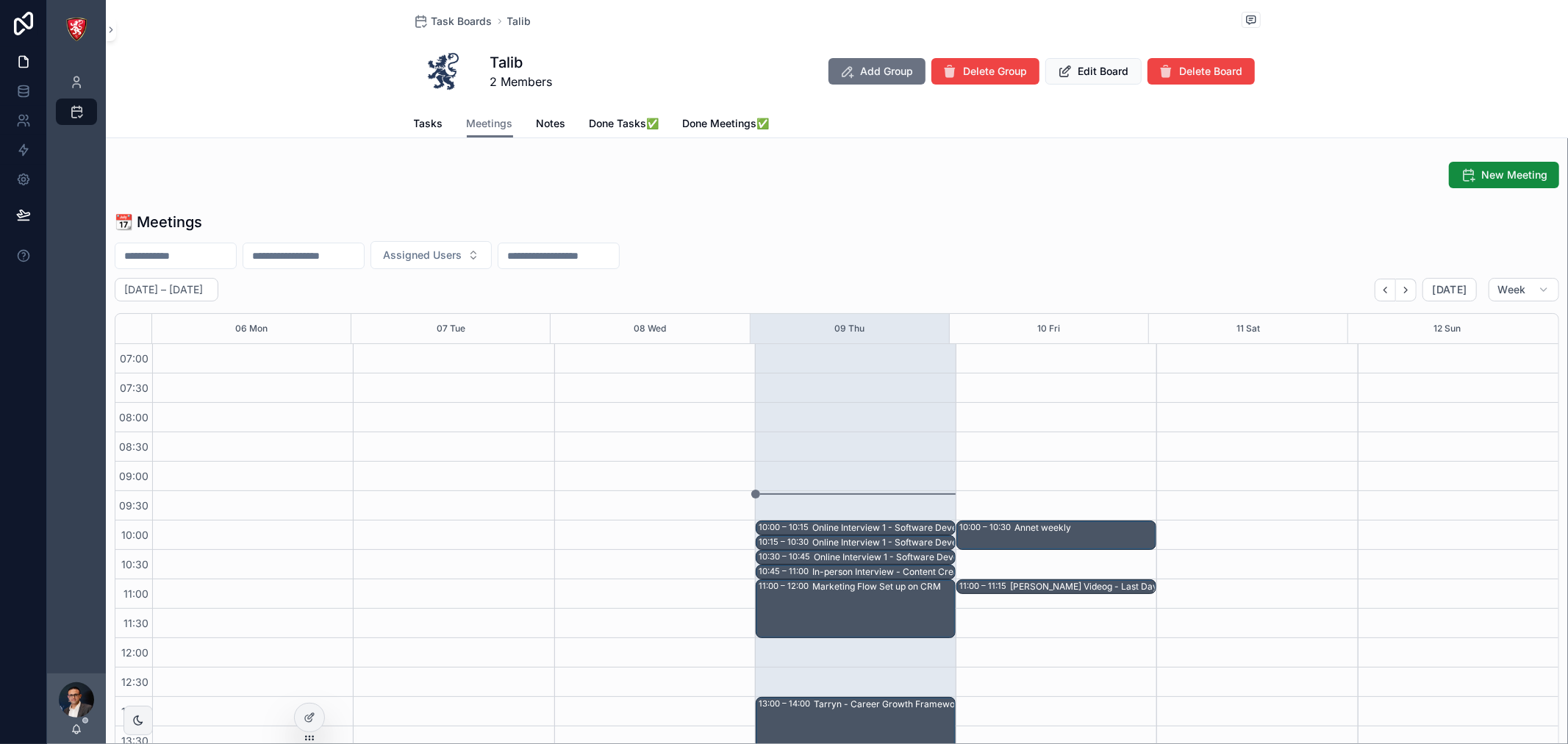
scroll to position [163, 0]
